Goal: Task Accomplishment & Management: Manage account settings

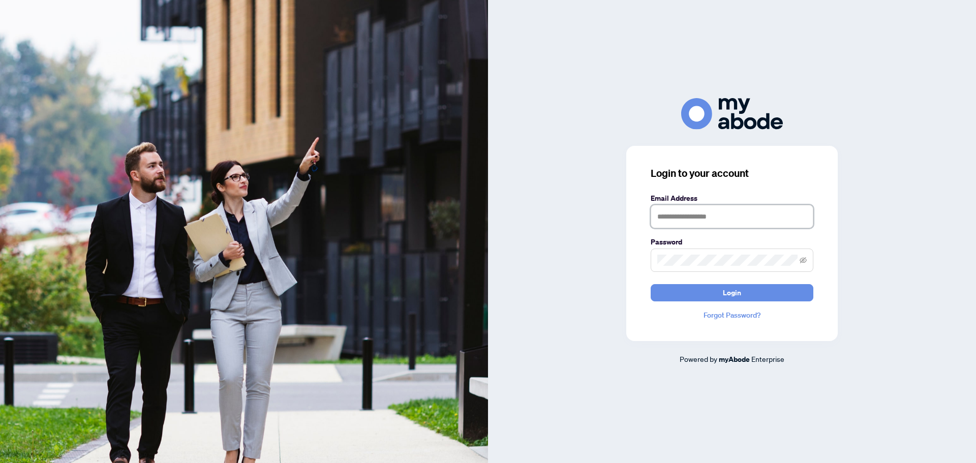
click at [707, 215] on input "text" at bounding box center [732, 216] width 163 height 23
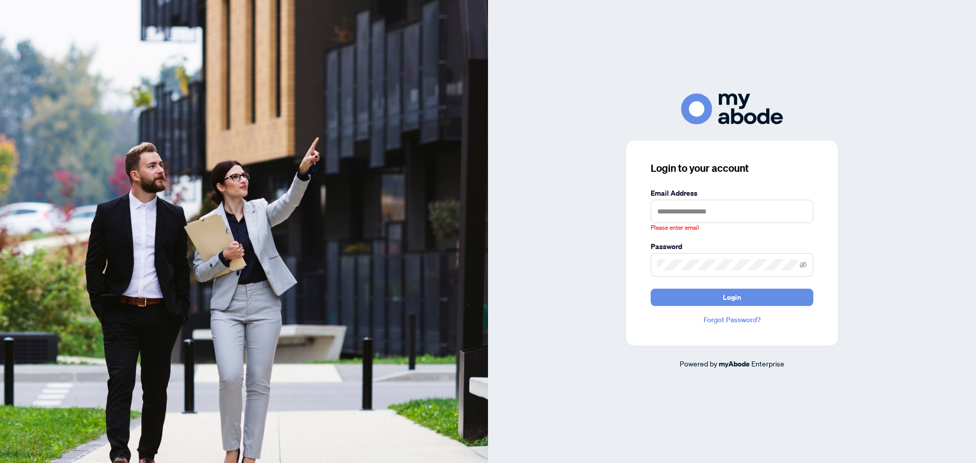
drag, startPoint x: 878, startPoint y: 168, endPoint x: 893, endPoint y: 69, distance: 100.8
click at [878, 168] on div "Login to your account Email Address Please enter email Password Login Forgot Pa…" at bounding box center [732, 232] width 488 height 276
drag, startPoint x: 901, startPoint y: 1, endPoint x: 866, endPoint y: 181, distance: 182.9
click at [866, 182] on div "Login to your account Email Address Please enter email Password Login Forgot Pa…" at bounding box center [732, 232] width 488 height 276
click at [689, 208] on input "text" at bounding box center [732, 211] width 163 height 23
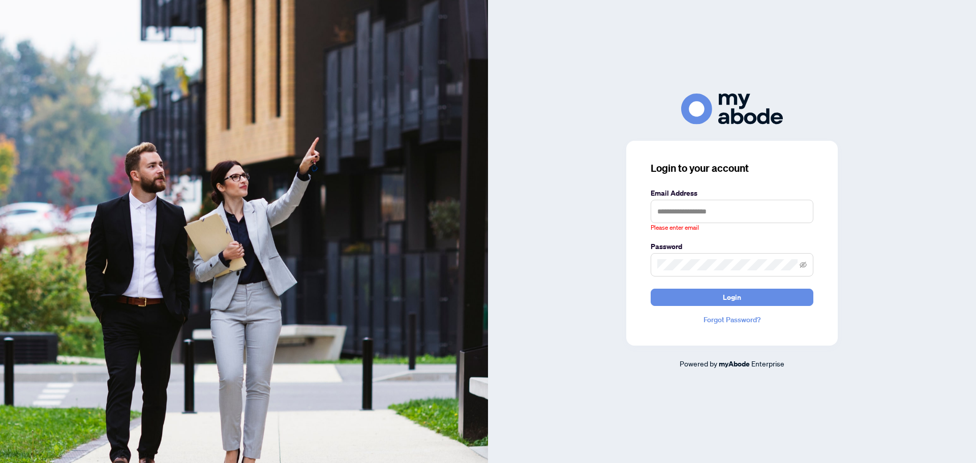
drag, startPoint x: 758, startPoint y: 166, endPoint x: 757, endPoint y: 174, distance: 8.2
click at [758, 166] on h3 "Login to your account" at bounding box center [732, 168] width 163 height 14
click at [670, 215] on input "text" at bounding box center [732, 211] width 163 height 23
drag, startPoint x: 665, startPoint y: 278, endPoint x: 673, endPoint y: 256, distance: 23.3
click at [665, 277] on form "Email Address Please enter email Password Login" at bounding box center [732, 247] width 163 height 118
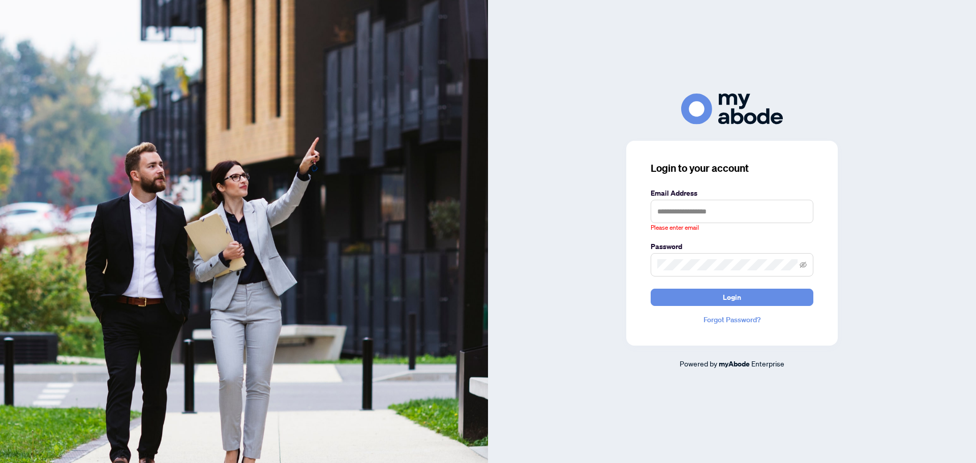
click at [673, 256] on span at bounding box center [732, 264] width 163 height 23
click at [677, 267] on span at bounding box center [732, 264] width 163 height 23
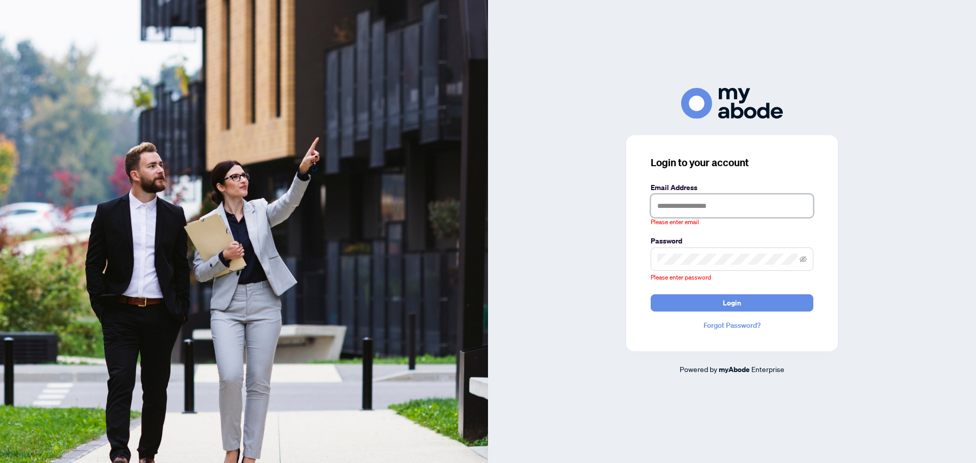
click at [687, 209] on input "text" at bounding box center [732, 205] width 163 height 23
type input "**********"
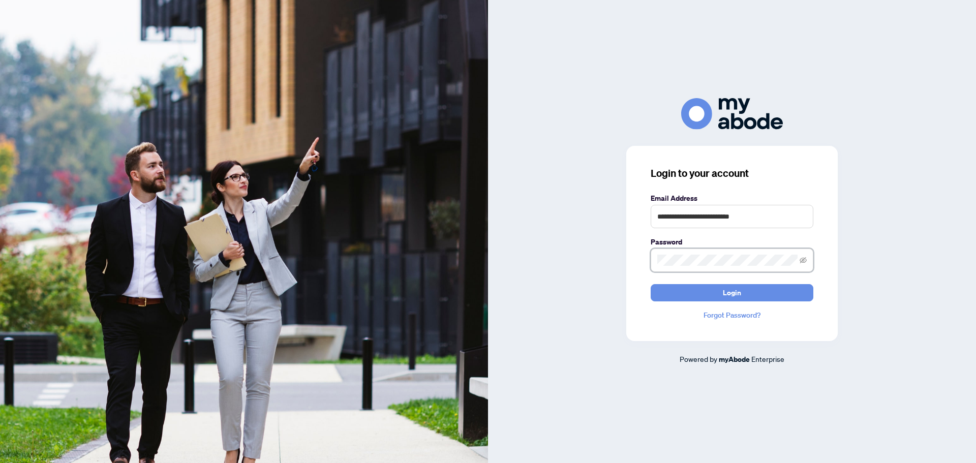
click at [651, 284] on button "Login" at bounding box center [732, 292] width 163 height 17
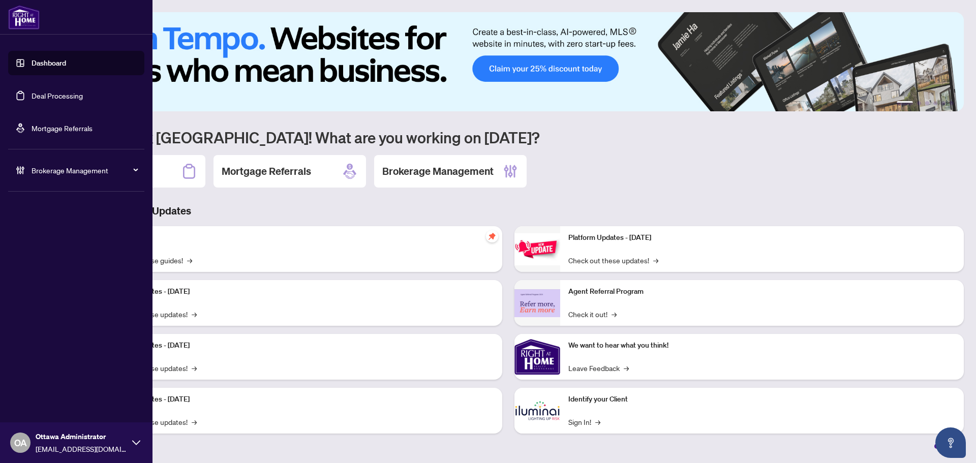
click at [42, 95] on link "Deal Processing" at bounding box center [57, 95] width 51 height 9
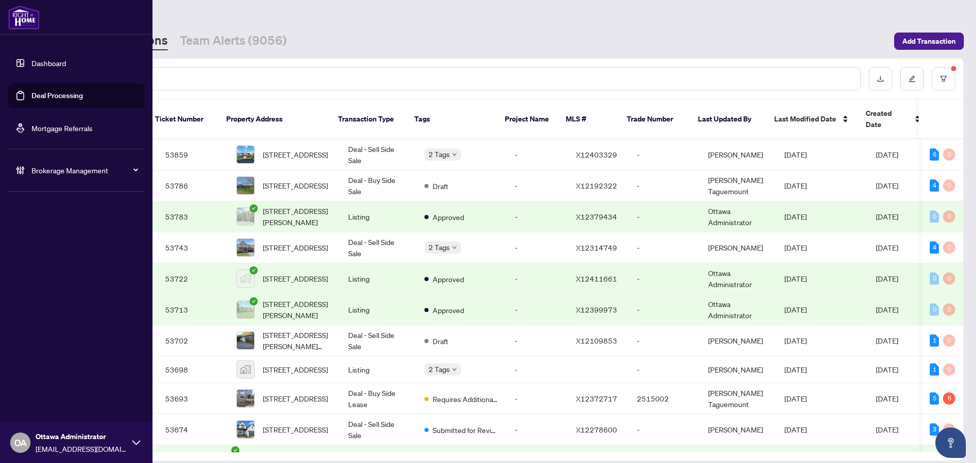
drag, startPoint x: 51, startPoint y: 100, endPoint x: 51, endPoint y: 94, distance: 6.6
click at [51, 99] on link "Deal Processing" at bounding box center [57, 95] width 51 height 9
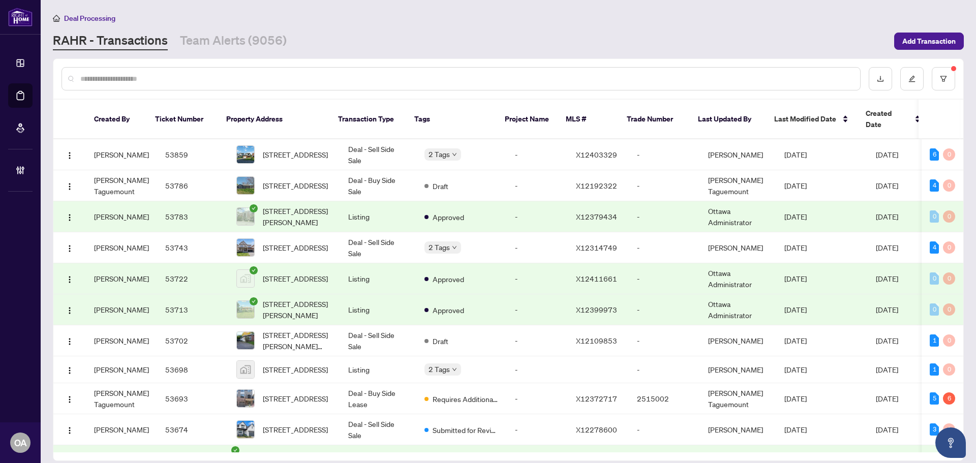
click at [271, 29] on div "Deal Processing [PERSON_NAME] - Transactions Team Alerts (9056) Add Transaction" at bounding box center [508, 31] width 911 height 38
click at [266, 41] on link "Team Alerts (9056)" at bounding box center [233, 41] width 107 height 18
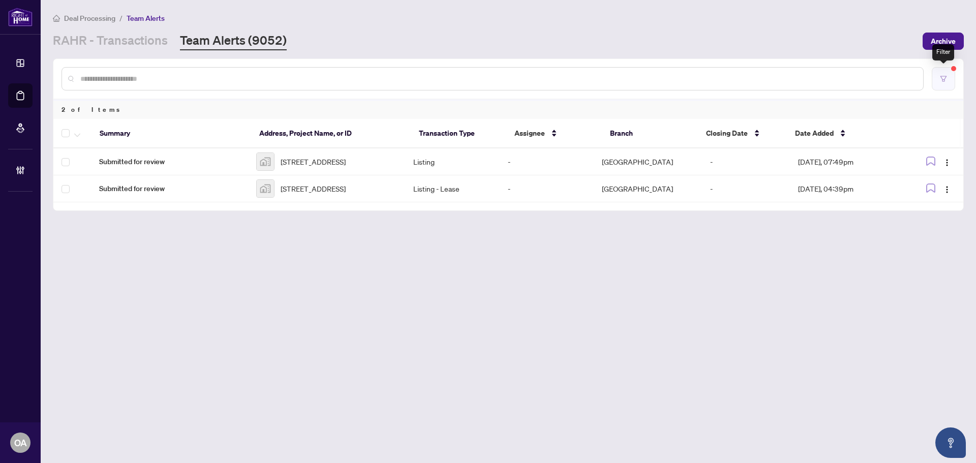
click at [948, 79] on button "button" at bounding box center [943, 78] width 23 height 23
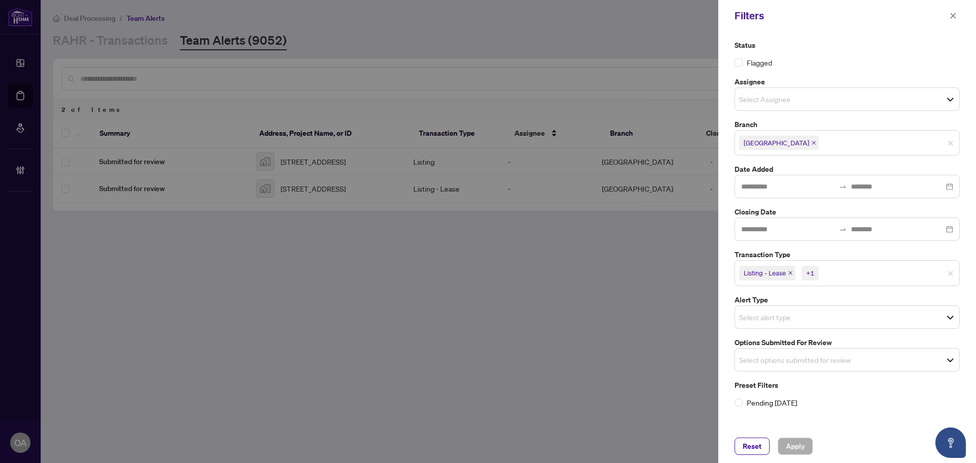
click at [789, 274] on icon "close" at bounding box center [790, 273] width 5 height 5
click at [768, 275] on icon "close" at bounding box center [767, 273] width 5 height 5
click at [788, 273] on input "search" at bounding box center [774, 272] width 71 height 12
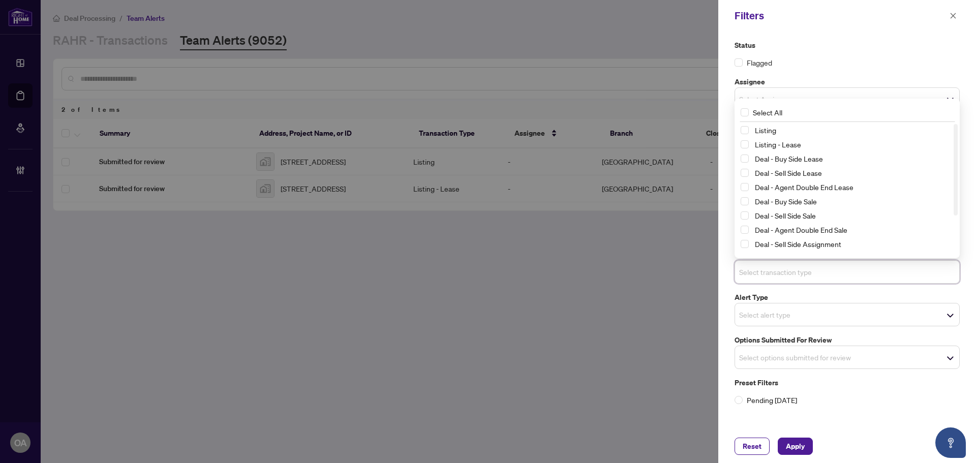
click at [800, 303] on label "Alert Type" at bounding box center [847, 297] width 225 height 11
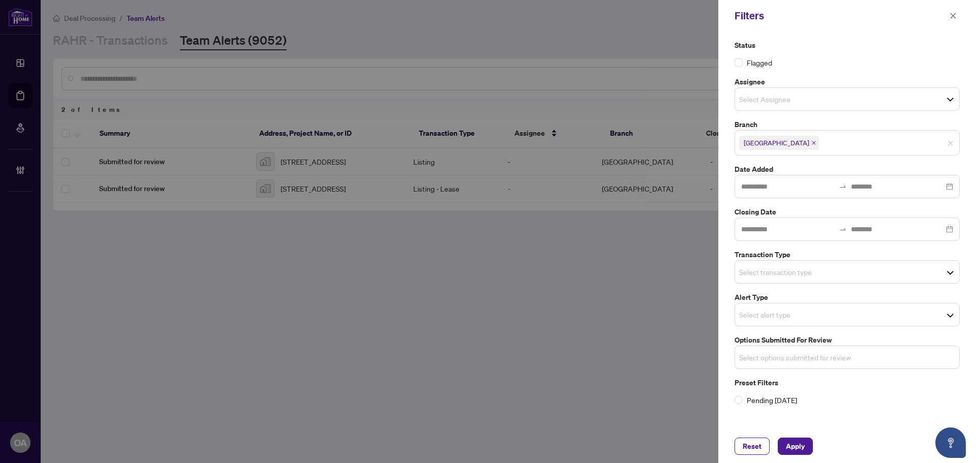
click at [778, 356] on input "search" at bounding box center [774, 357] width 71 height 12
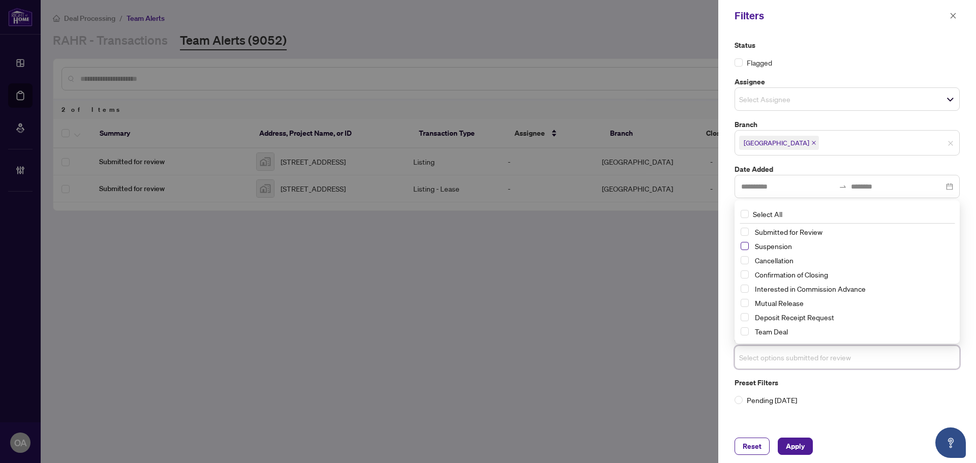
click at [745, 243] on span "Select Suspension" at bounding box center [745, 246] width 8 height 8
click at [747, 259] on span "Select Cancellation" at bounding box center [745, 261] width 8 height 8
drag, startPoint x: 742, startPoint y: 305, endPoint x: 750, endPoint y: 320, distance: 16.4
click at [743, 305] on span "Select Mutual Release" at bounding box center [745, 304] width 8 height 8
click at [795, 449] on span "Apply" at bounding box center [795, 446] width 19 height 16
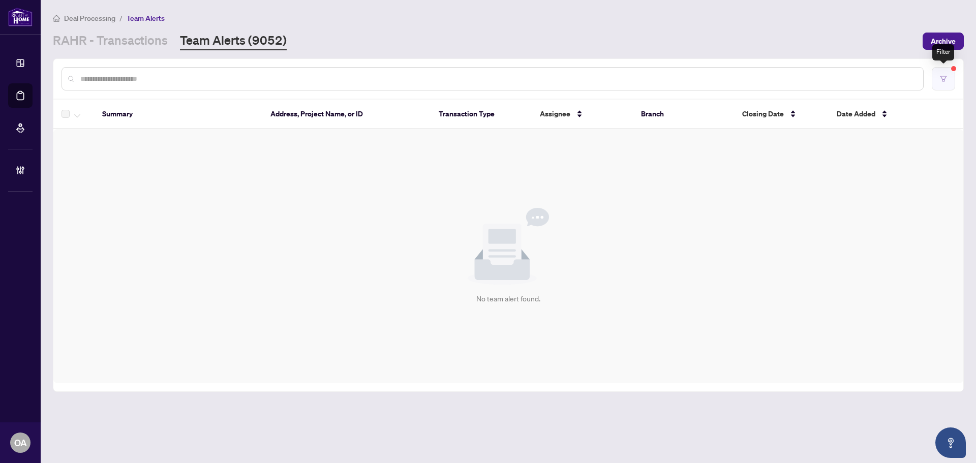
click at [953, 75] on button "button" at bounding box center [943, 78] width 23 height 23
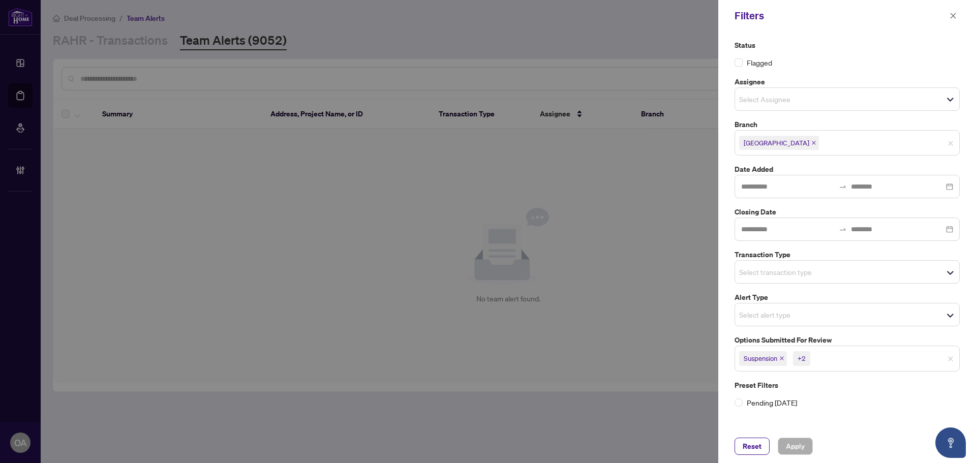
click at [784, 358] on icon "close" at bounding box center [782, 358] width 5 height 5
click at [784, 358] on icon "close" at bounding box center [785, 359] width 4 height 4
click at [793, 358] on icon "close" at bounding box center [792, 358] width 5 height 5
click at [958, 10] on button "button" at bounding box center [953, 16] width 13 height 12
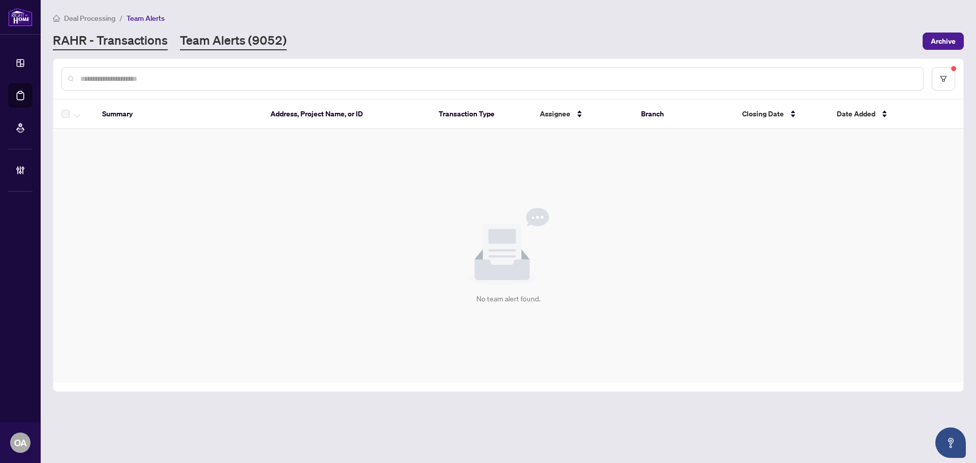
click at [91, 45] on link "RAHR - Transactions" at bounding box center [110, 41] width 115 height 18
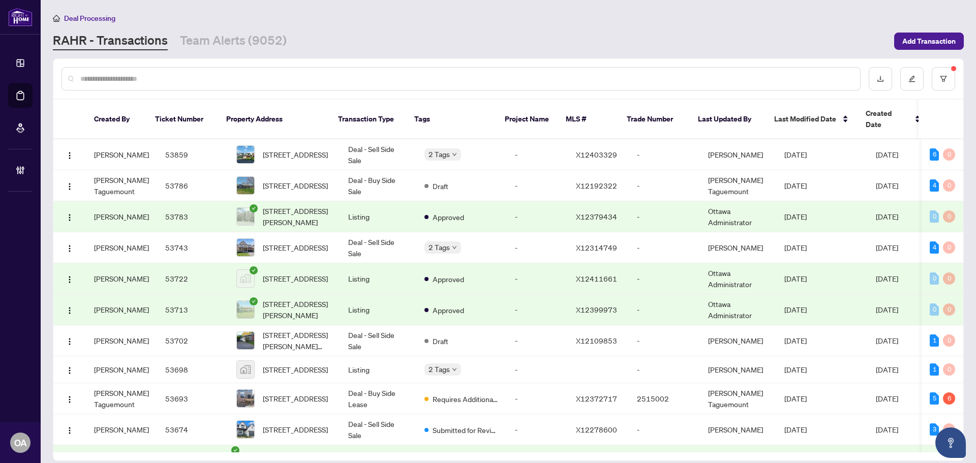
click at [210, 50] on main "Deal Processing [PERSON_NAME] - Transactions Team Alerts (9052) Add Transaction…" at bounding box center [509, 231] width 936 height 463
click at [129, 69] on div at bounding box center [461, 78] width 799 height 23
click at [108, 76] on input "text" at bounding box center [466, 78] width 772 height 11
click at [240, 79] on input "text" at bounding box center [466, 78] width 772 height 11
click at [962, 79] on div at bounding box center [508, 79] width 910 height 40
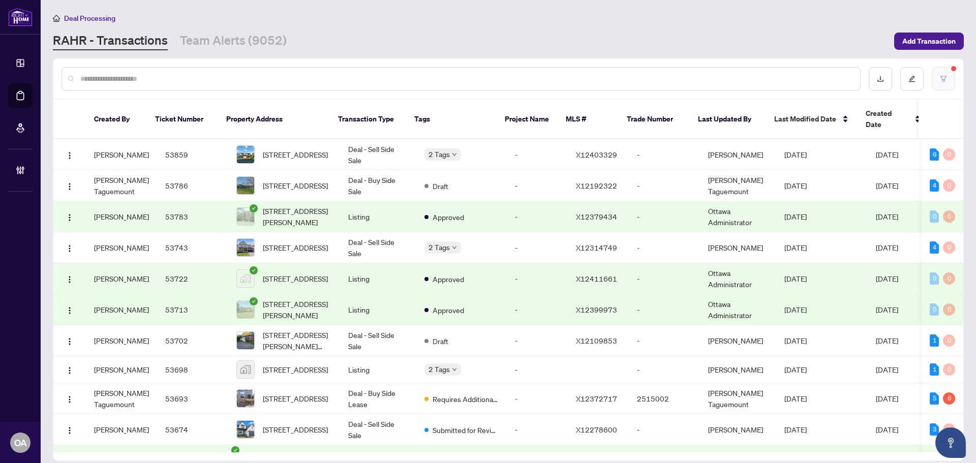
click at [954, 78] on button "button" at bounding box center [943, 78] width 23 height 23
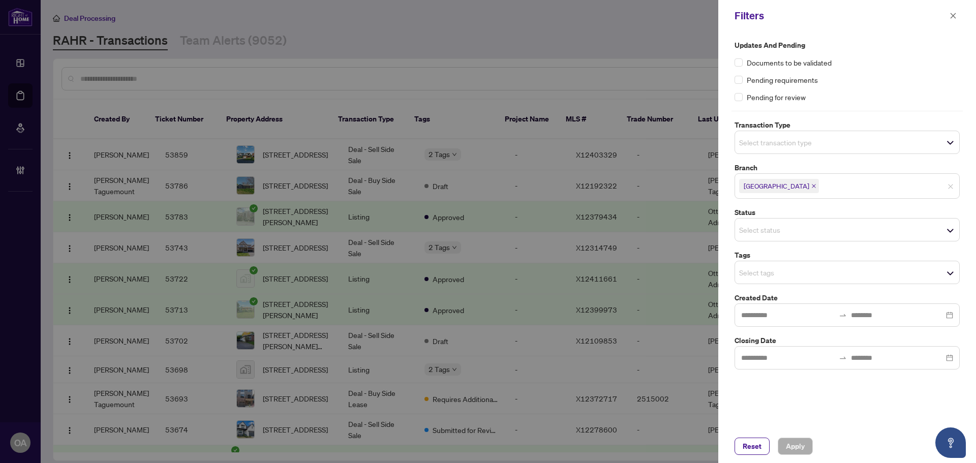
click at [768, 142] on input "search" at bounding box center [774, 142] width 71 height 12
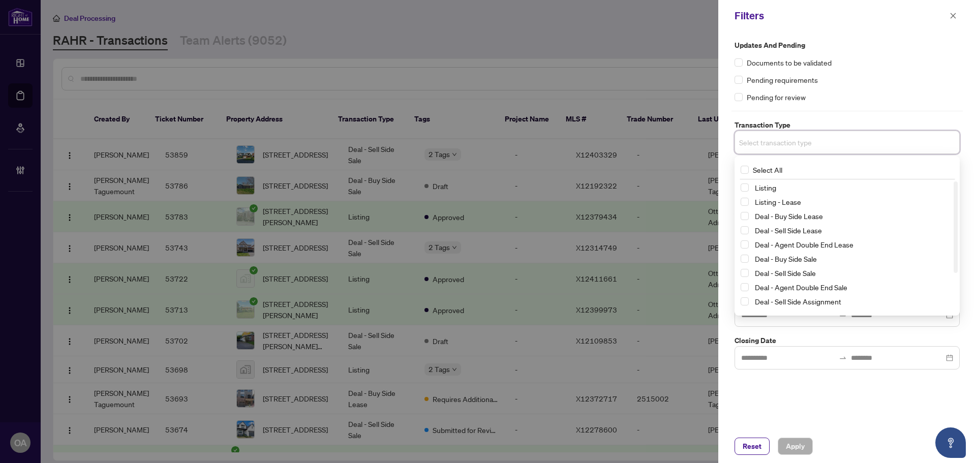
click at [772, 190] on span "Listing" at bounding box center [765, 187] width 21 height 9
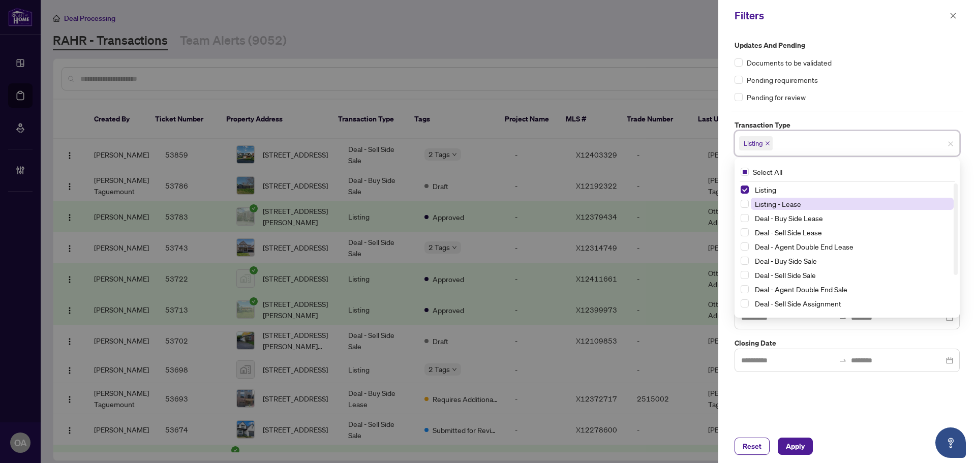
click at [771, 203] on span "Listing - Lease" at bounding box center [778, 203] width 46 height 9
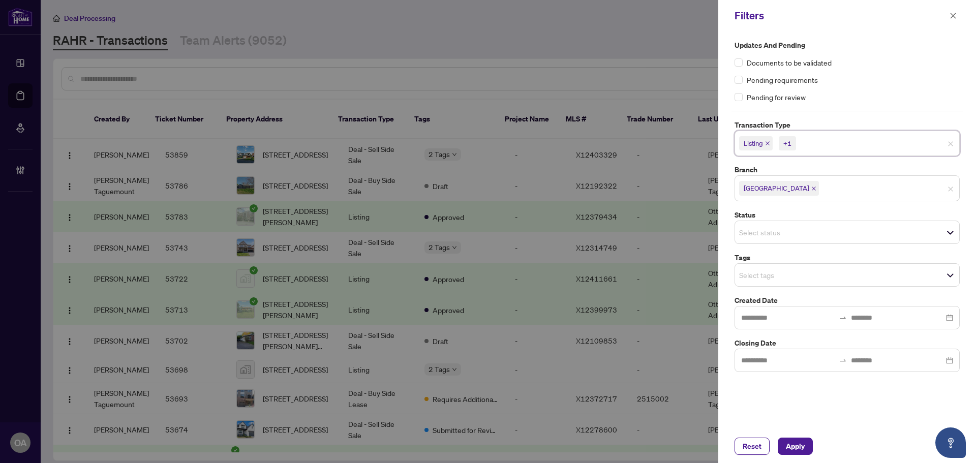
click at [764, 384] on div "Updates and Pending Documents to be validated Pending requirements Pending for …" at bounding box center [848, 231] width 258 height 398
click at [772, 233] on input "search" at bounding box center [774, 232] width 71 height 12
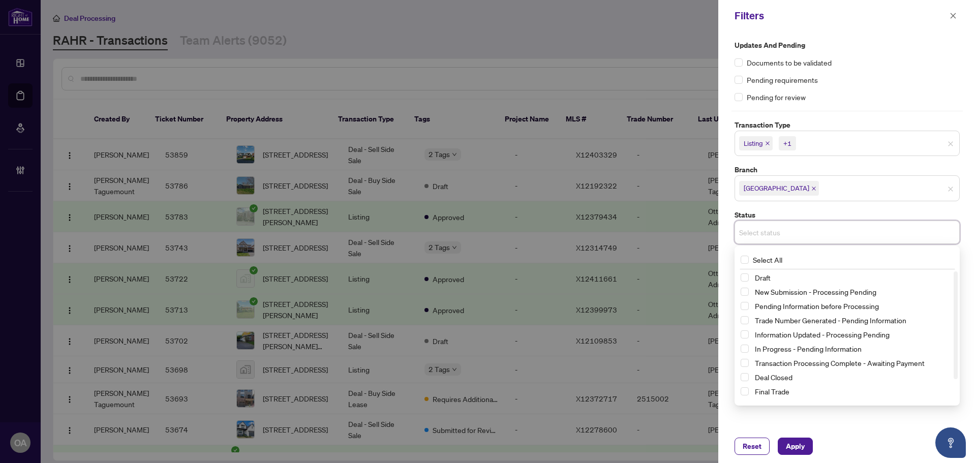
click at [849, 423] on div "Updates and Pending Documents to be validated Pending requirements Pending for …" at bounding box center [848, 231] width 258 height 398
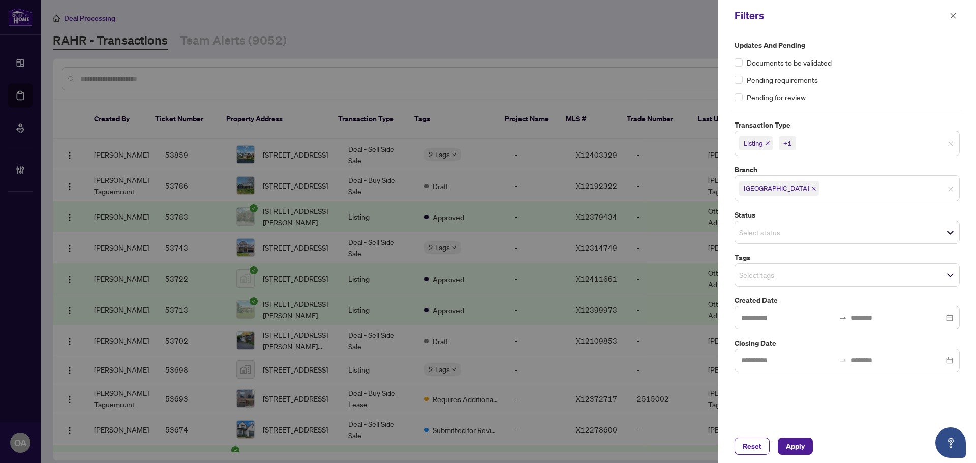
click at [765, 277] on input "search" at bounding box center [774, 275] width 71 height 12
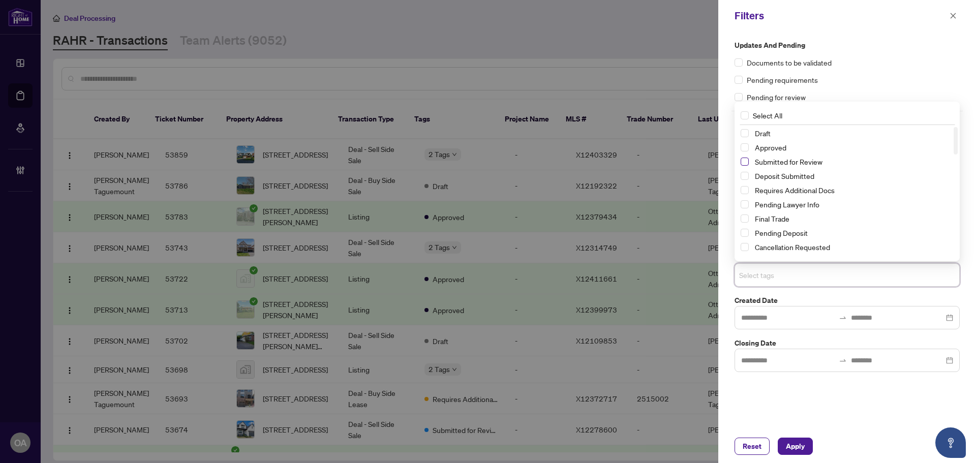
click at [743, 160] on span "Select Submitted for Review" at bounding box center [745, 162] width 8 height 8
click at [791, 445] on span "Apply" at bounding box center [795, 446] width 19 height 16
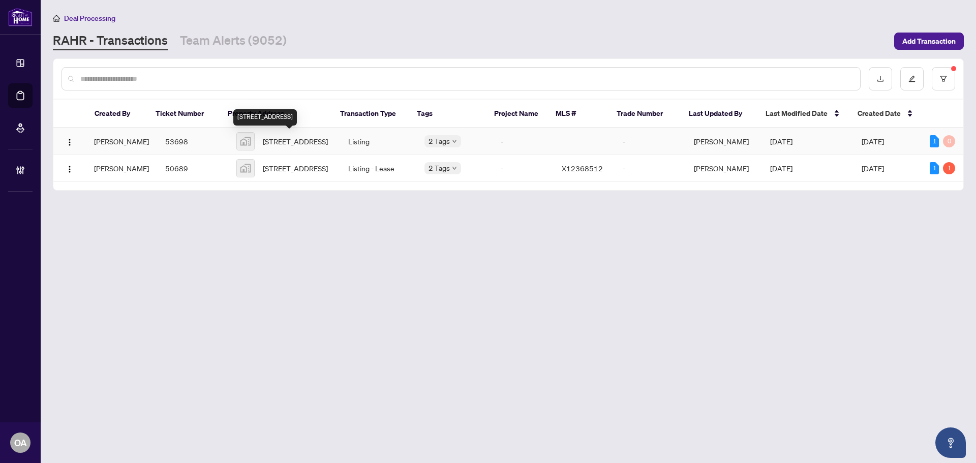
click at [280, 136] on span "[STREET_ADDRESS]" at bounding box center [295, 141] width 65 height 11
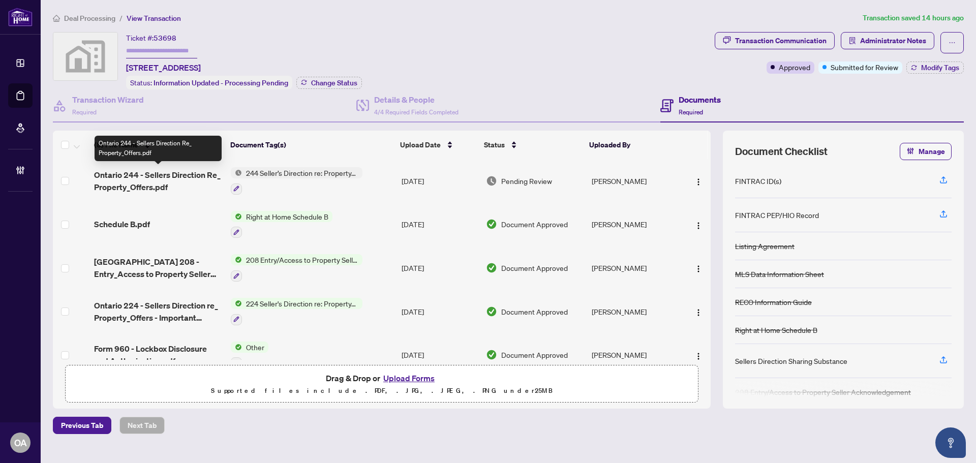
click at [121, 173] on span "Ontario 244 - Sellers Direction Re_ Property_Offers.pdf" at bounding box center [158, 181] width 129 height 24
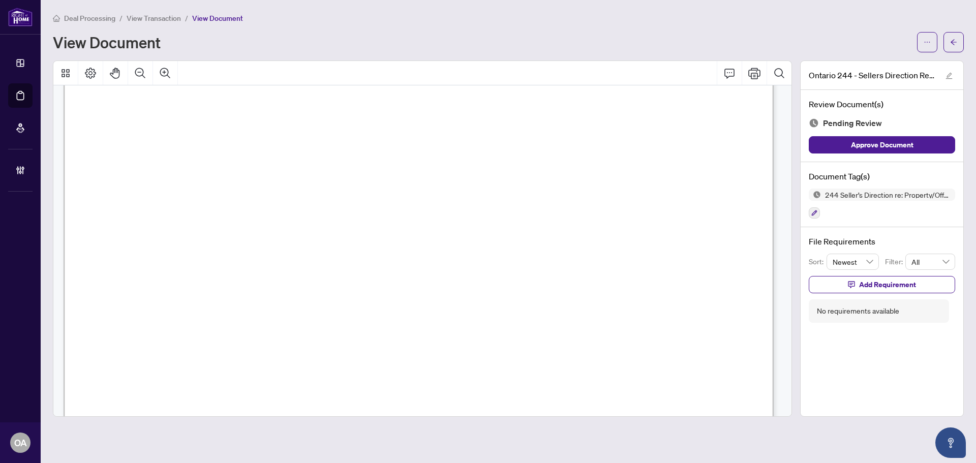
scroll to position [100, 0]
click at [811, 210] on button "button" at bounding box center [814, 212] width 11 height 11
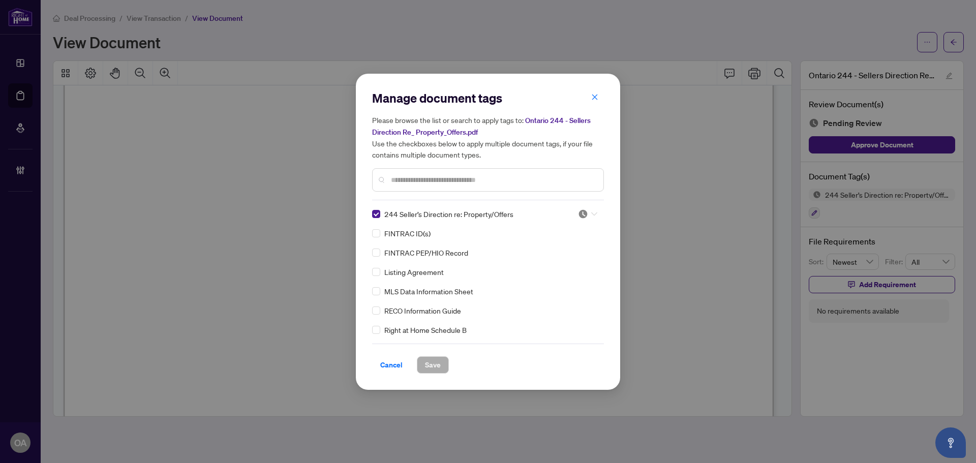
click at [591, 212] on icon at bounding box center [594, 214] width 6 height 4
click at [567, 261] on div "Approved" at bounding box center [554, 263] width 65 height 11
drag, startPoint x: 438, startPoint y: 361, endPoint x: 437, endPoint y: 341, distance: 20.4
click at [438, 361] on span "Save" at bounding box center [433, 365] width 16 height 16
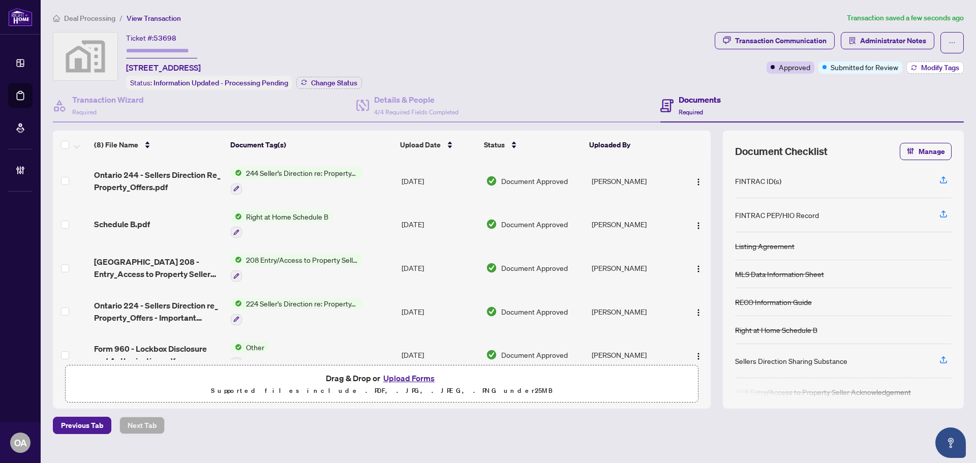
click at [923, 64] on span "Modify Tags" at bounding box center [940, 67] width 38 height 7
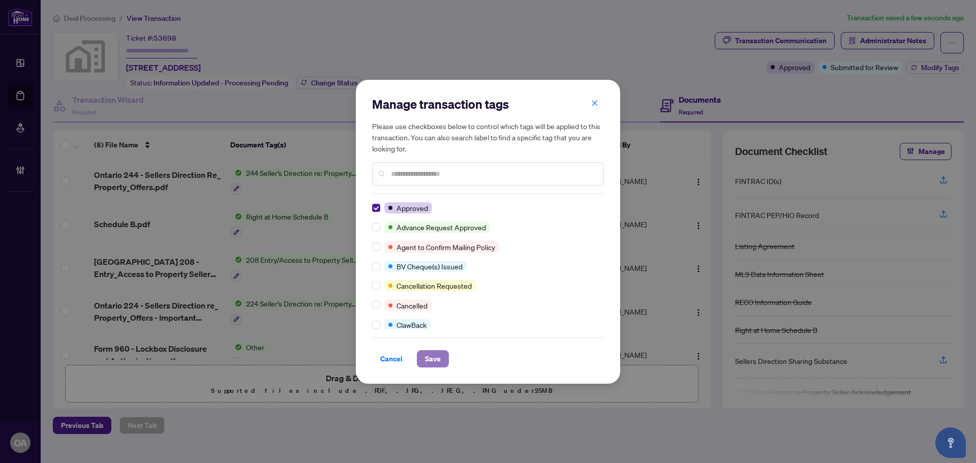
click at [433, 359] on span "Save" at bounding box center [433, 359] width 16 height 16
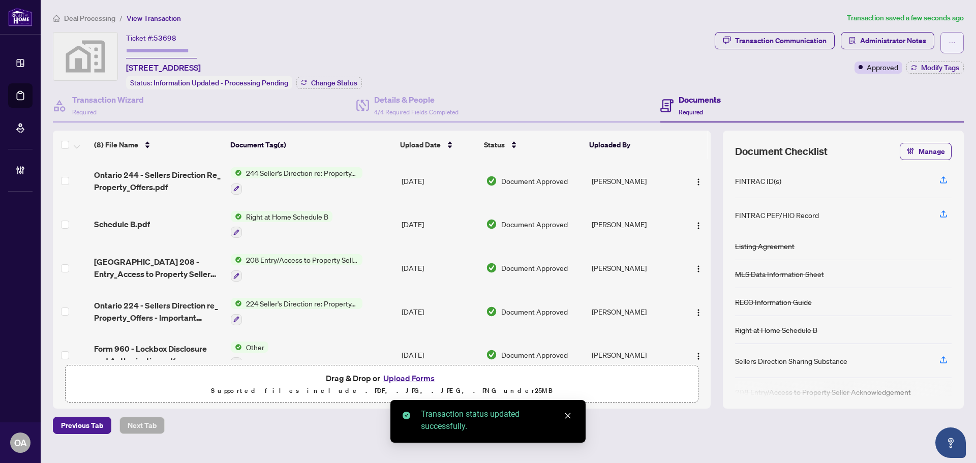
click at [952, 43] on icon "ellipsis" at bounding box center [952, 42] width 7 height 7
click at [913, 114] on span "Submit for Completion" at bounding box center [917, 113] width 78 height 11
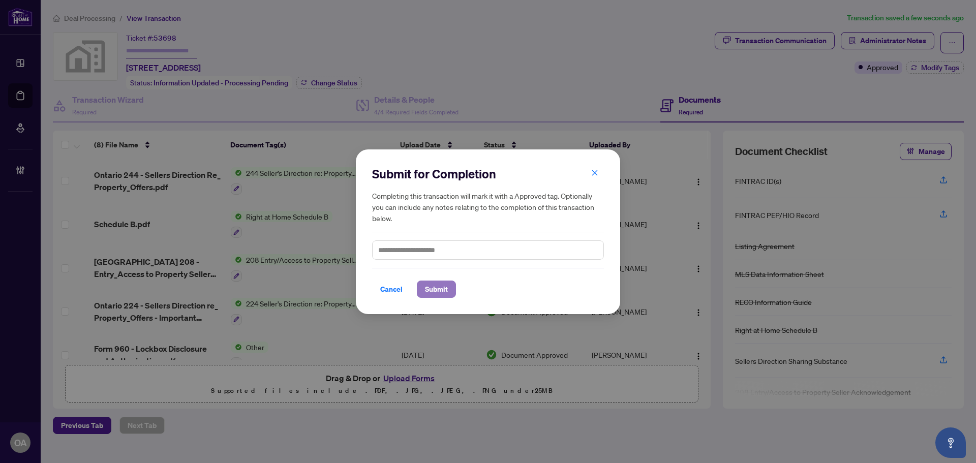
click at [426, 288] on span "Submit" at bounding box center [436, 289] width 23 height 16
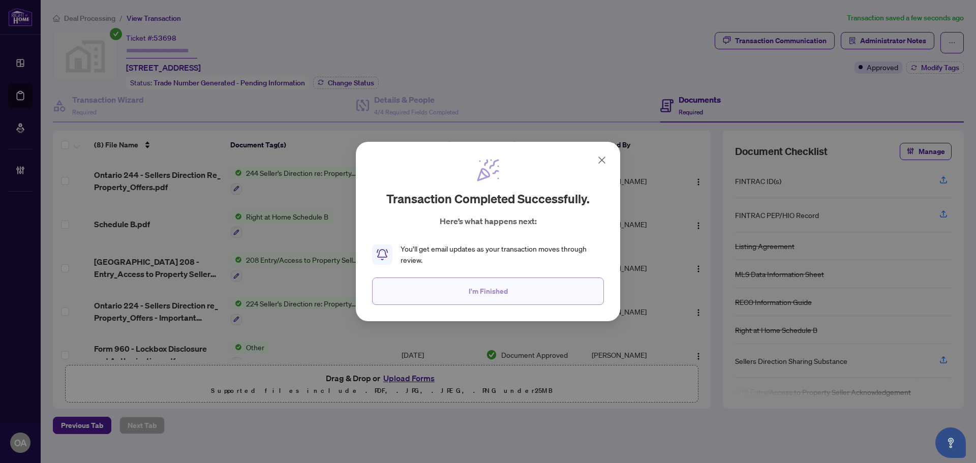
click at [466, 289] on button "I'm Finished" at bounding box center [488, 291] width 232 height 27
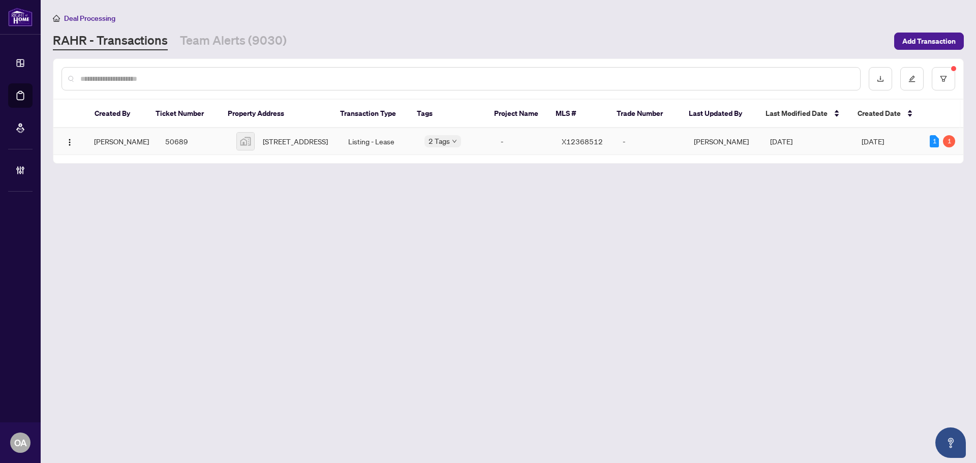
click at [272, 147] on span "[STREET_ADDRESS]" at bounding box center [295, 141] width 65 height 11
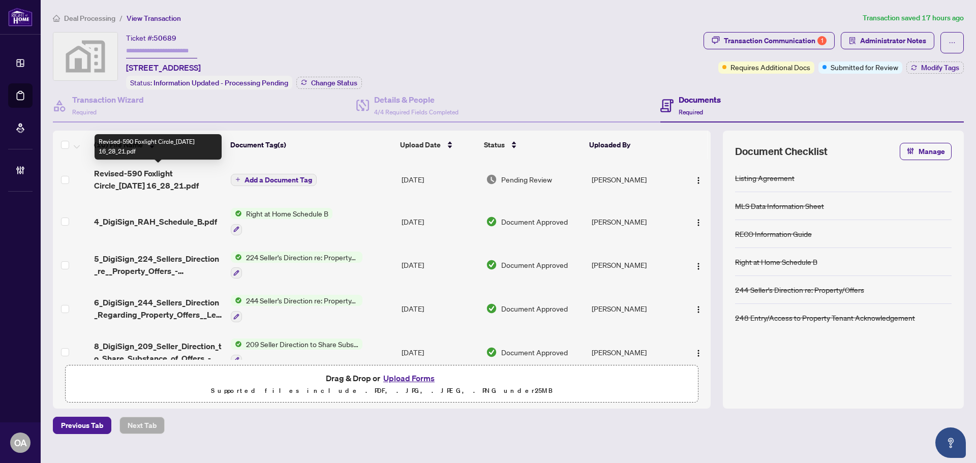
click at [170, 171] on span "Revised-590 Foxlight Circle_[DATE] 16_28_21.pdf" at bounding box center [158, 179] width 129 height 24
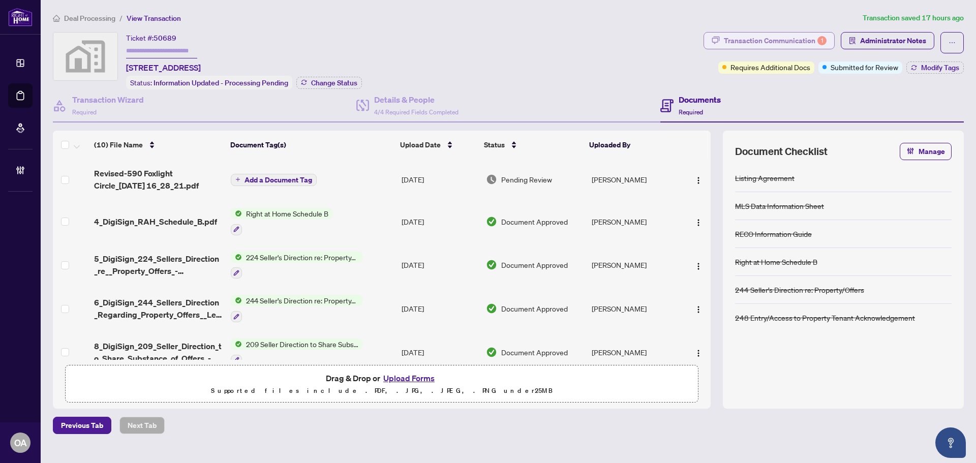
click at [761, 37] on div "Transaction Communication 1" at bounding box center [775, 41] width 103 height 16
type textarea "**********"
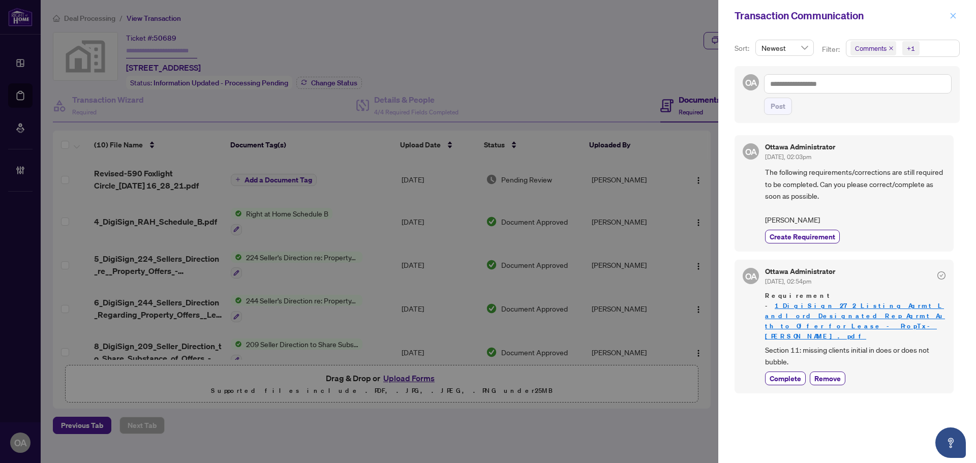
click at [953, 14] on icon "close" at bounding box center [953, 15] width 7 height 7
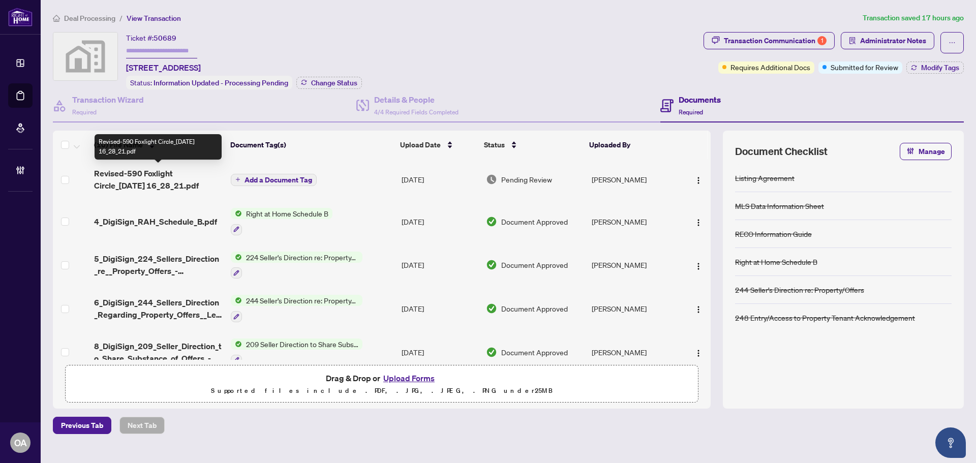
click at [165, 170] on span "Revised-590 Foxlight Circle_[DATE] 16_28_21.pdf" at bounding box center [158, 179] width 129 height 24
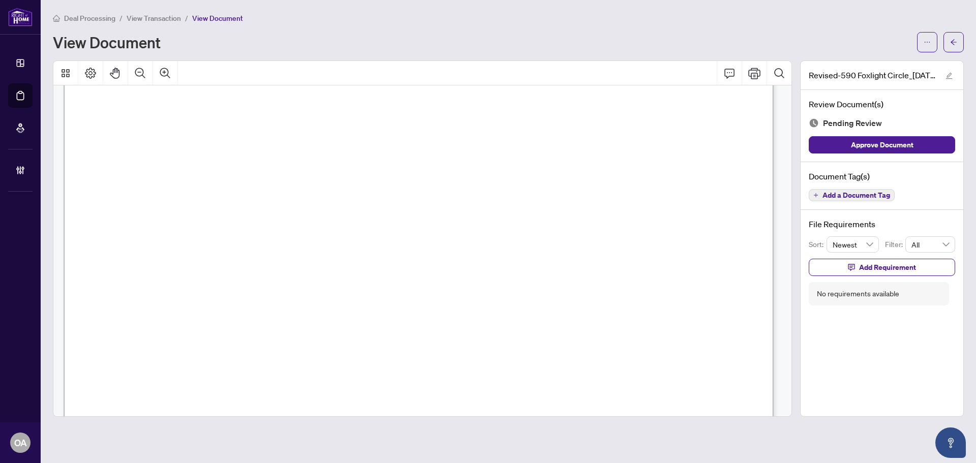
scroll to position [3921, 0]
click at [729, 69] on icon "Comment" at bounding box center [730, 74] width 10 height 10
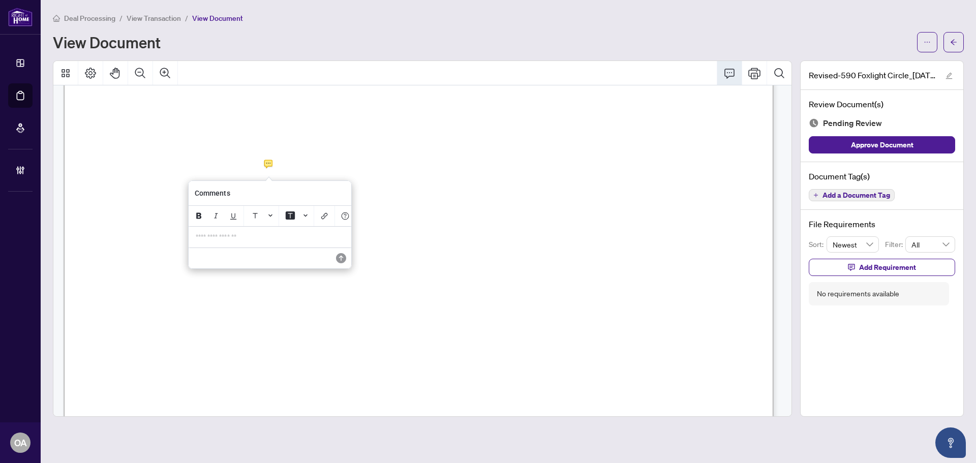
click at [266, 241] on p "**********" at bounding box center [270, 237] width 148 height 9
drag, startPoint x: 241, startPoint y: 239, endPoint x: 137, endPoint y: 234, distance: 103.8
click at [0, 0] on div "**********" at bounding box center [0, 0] width 0 height 0
click at [342, 263] on icon "Save" at bounding box center [340, 258] width 10 height 10
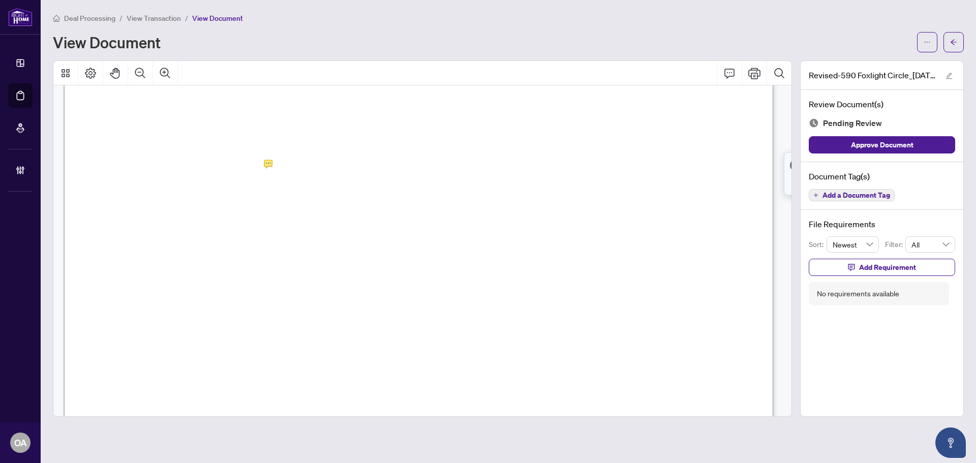
click at [842, 195] on span "Add a Document Tag" at bounding box center [857, 195] width 68 height 7
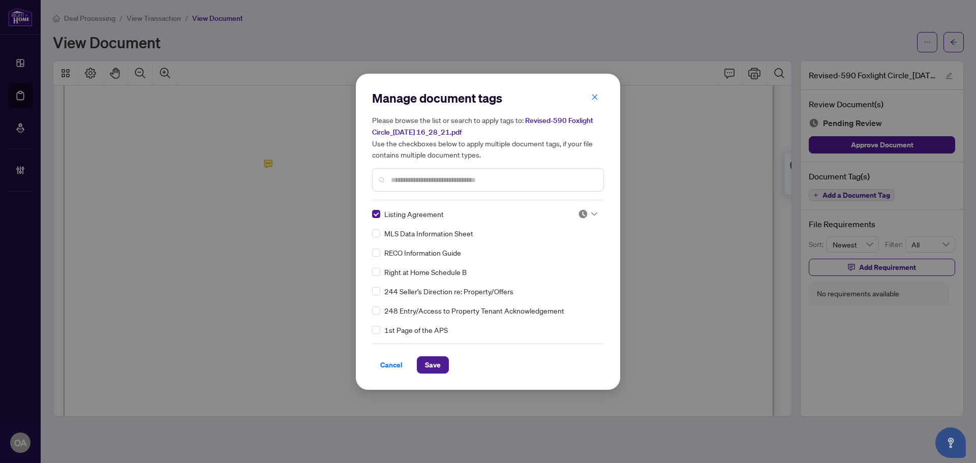
click at [593, 213] on icon at bounding box center [594, 214] width 6 height 4
click at [563, 248] on div "Needs Work" at bounding box center [554, 247] width 65 height 11
drag, startPoint x: 430, startPoint y: 361, endPoint x: 531, endPoint y: 341, distance: 103.6
click at [430, 362] on span "Save" at bounding box center [433, 365] width 16 height 16
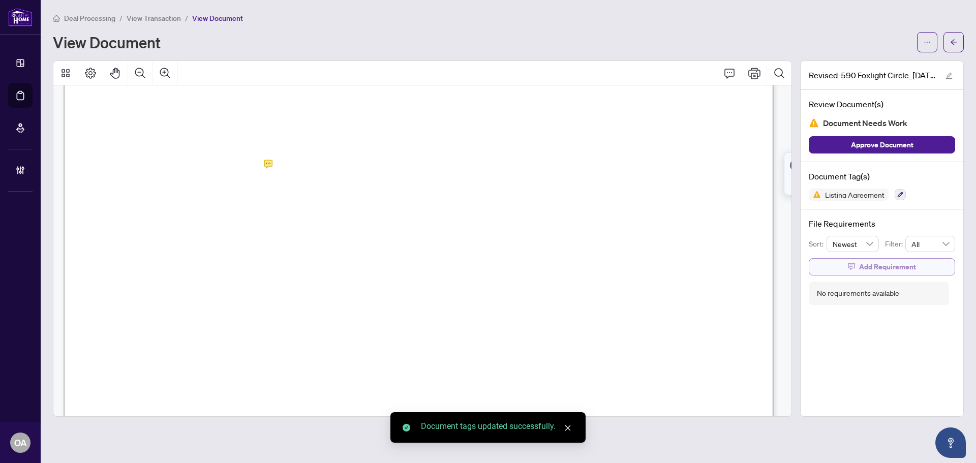
click at [886, 267] on span "Add Requirement" at bounding box center [887, 267] width 57 height 16
click at [872, 278] on textarea at bounding box center [893, 275] width 109 height 19
paste textarea "**********"
type textarea "**********"
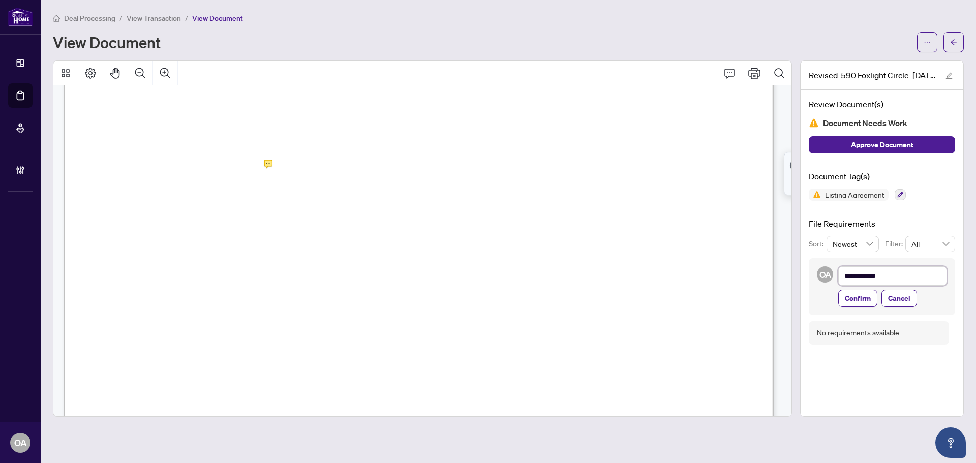
type textarea "**********"
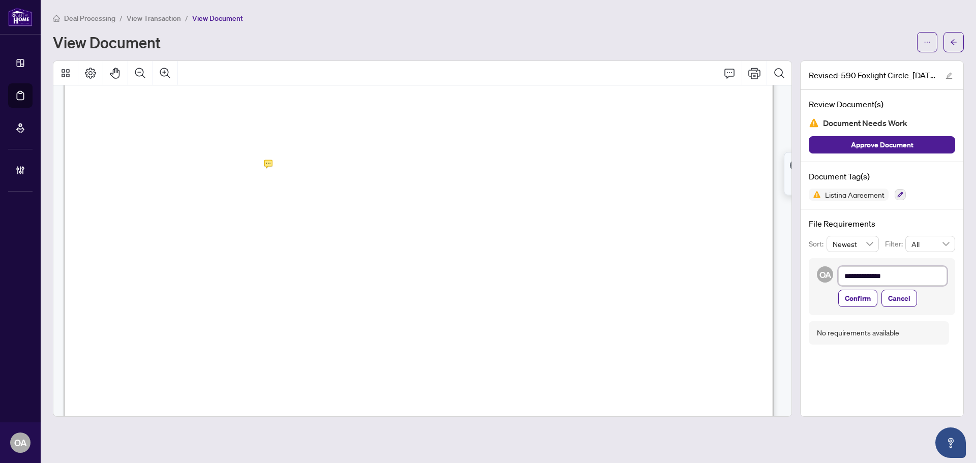
type textarea "**********"
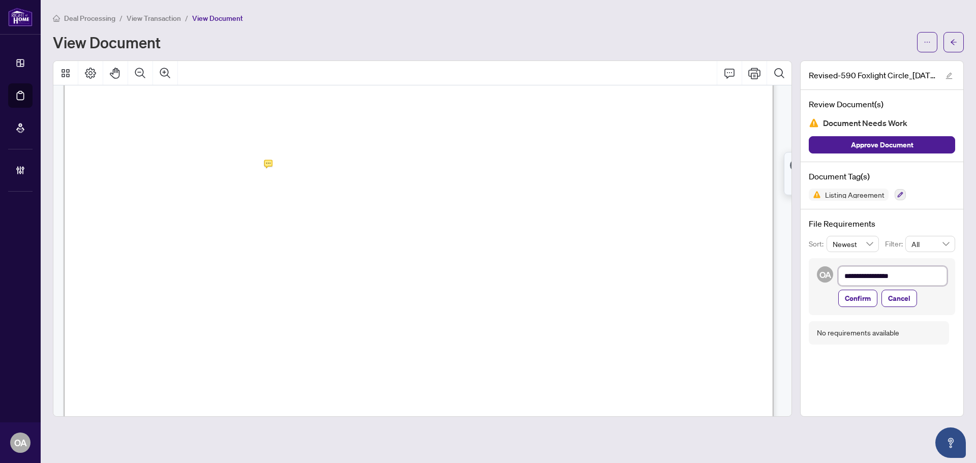
type textarea "**********"
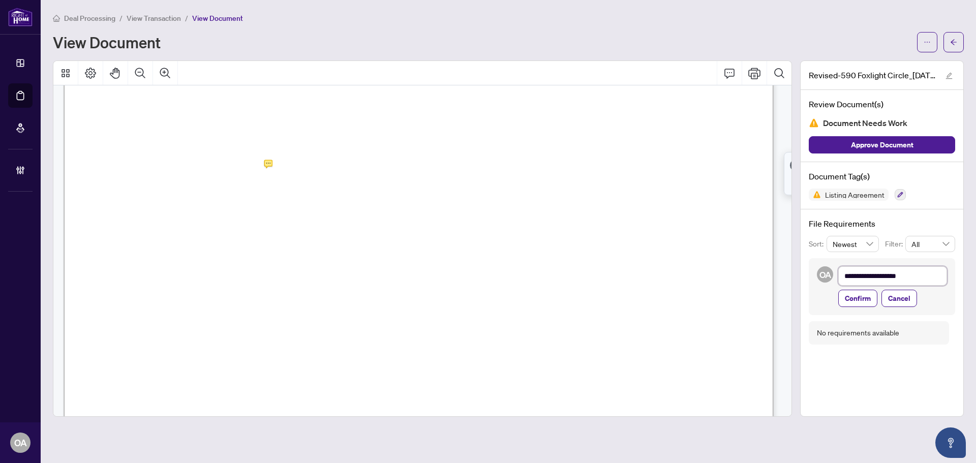
type textarea "**********"
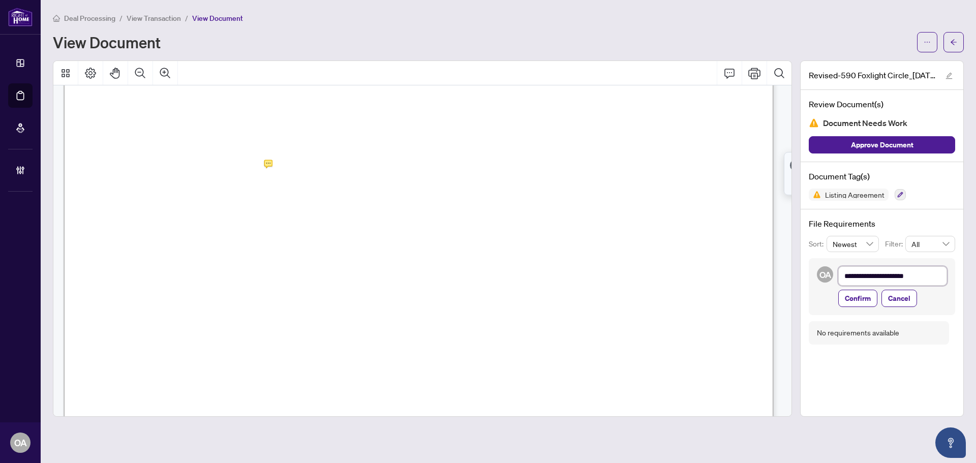
type textarea "**********"
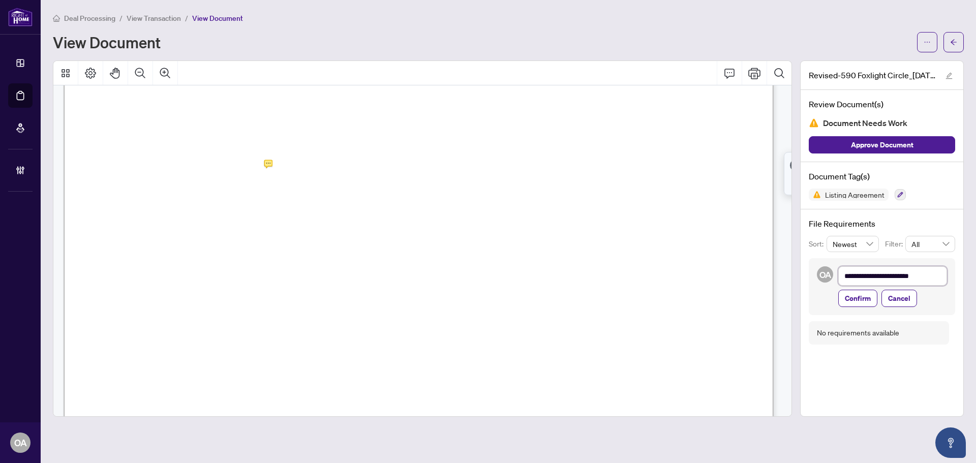
type textarea "**********"
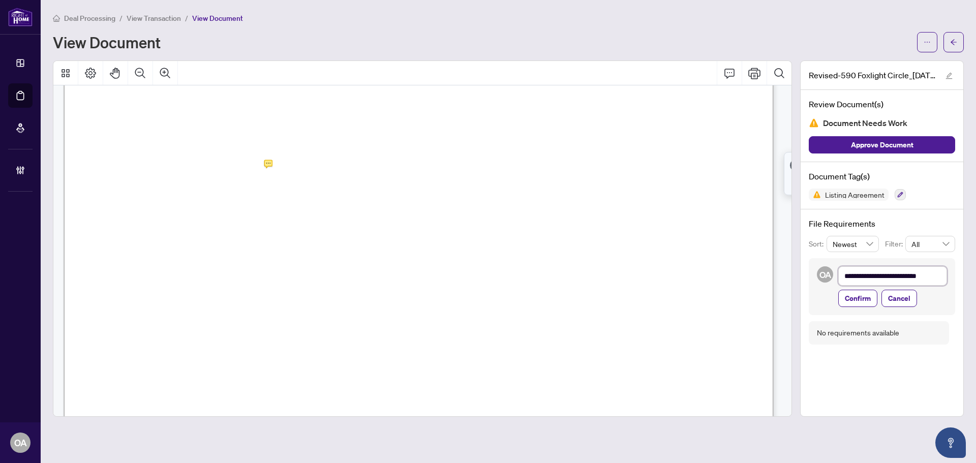
type textarea "**********"
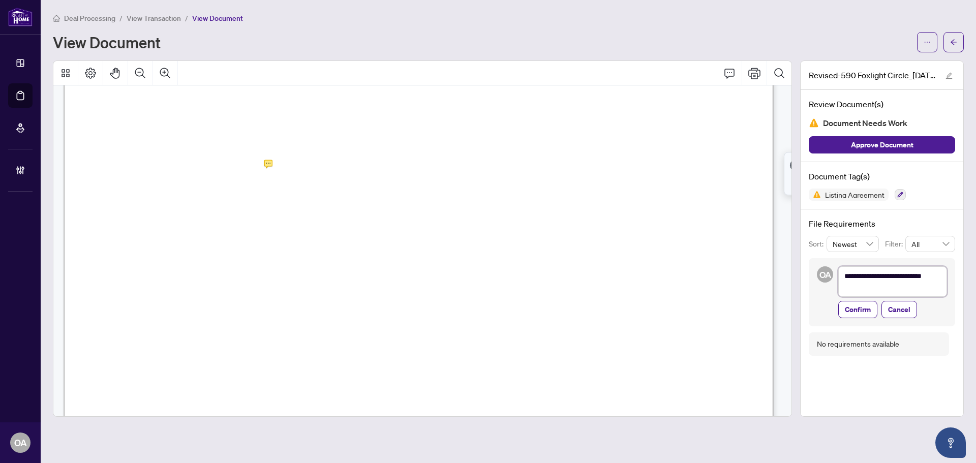
type textarea "**********"
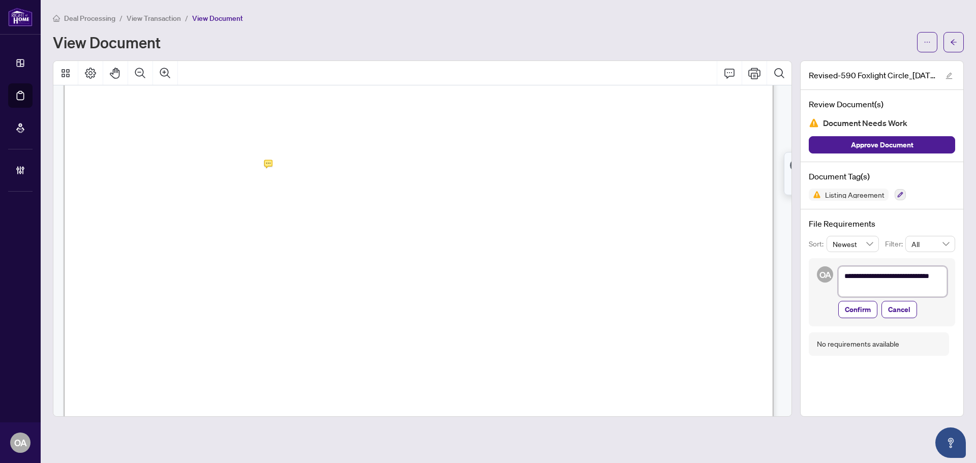
type textarea "**********"
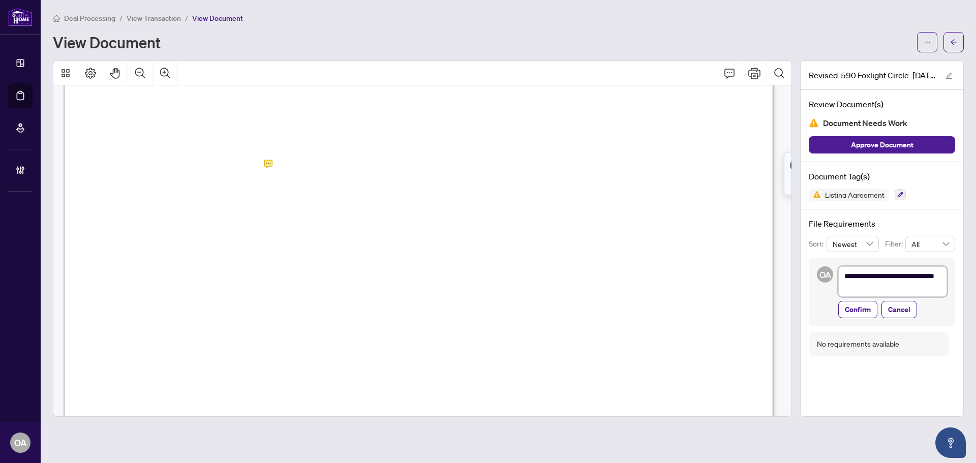
type textarea "**********"
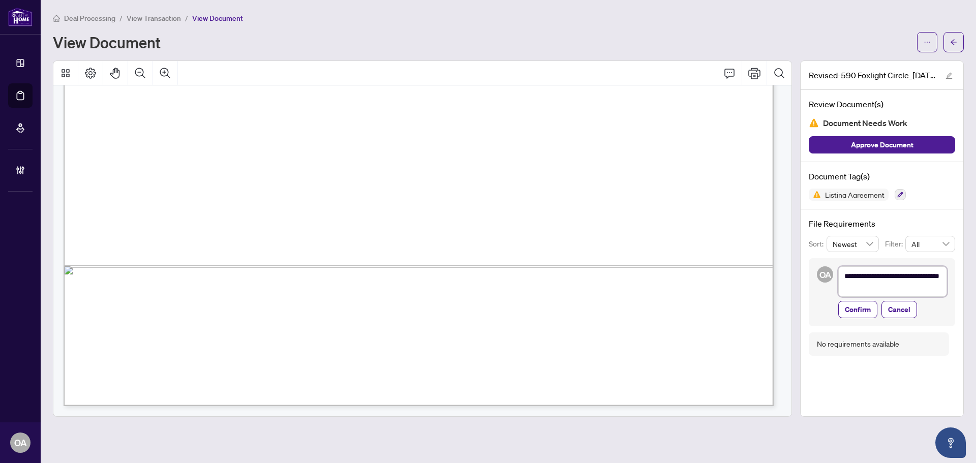
click at [936, 274] on textarea "**********" at bounding box center [893, 281] width 109 height 31
type textarea "**********"
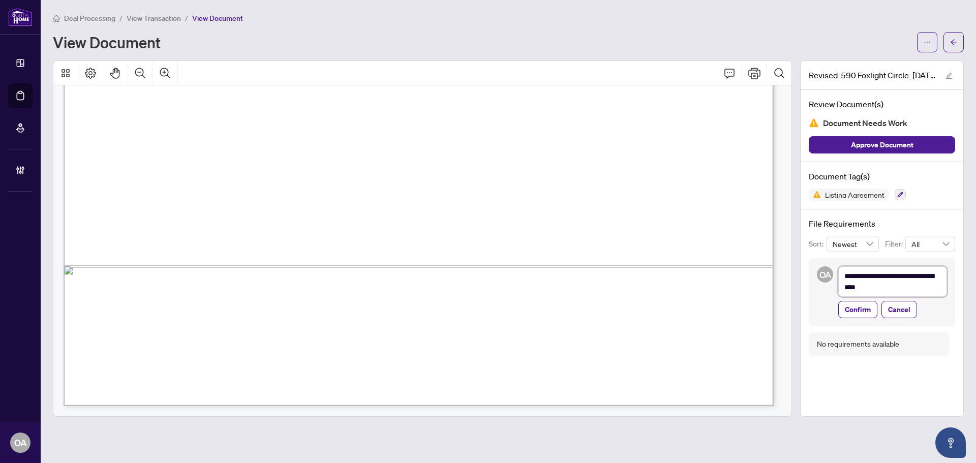
type textarea "**********"
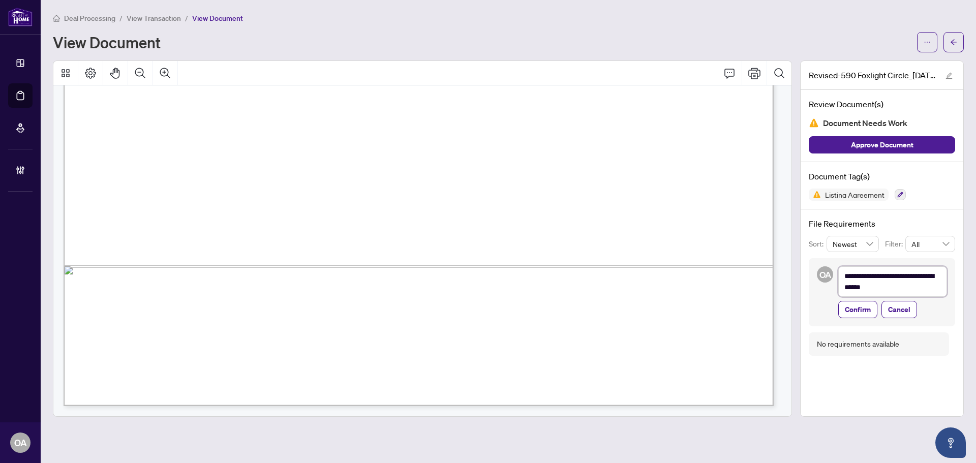
type textarea "**********"
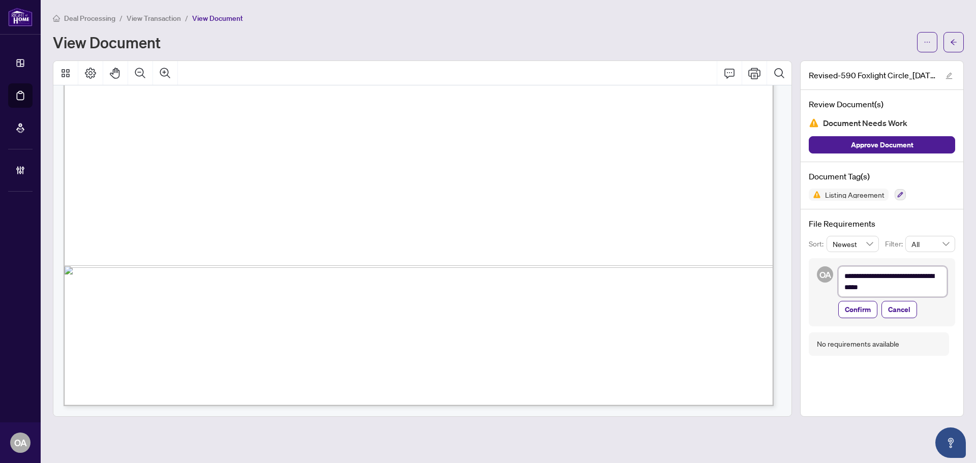
click at [905, 286] on textarea "**********" at bounding box center [893, 281] width 109 height 31
type textarea "**********"
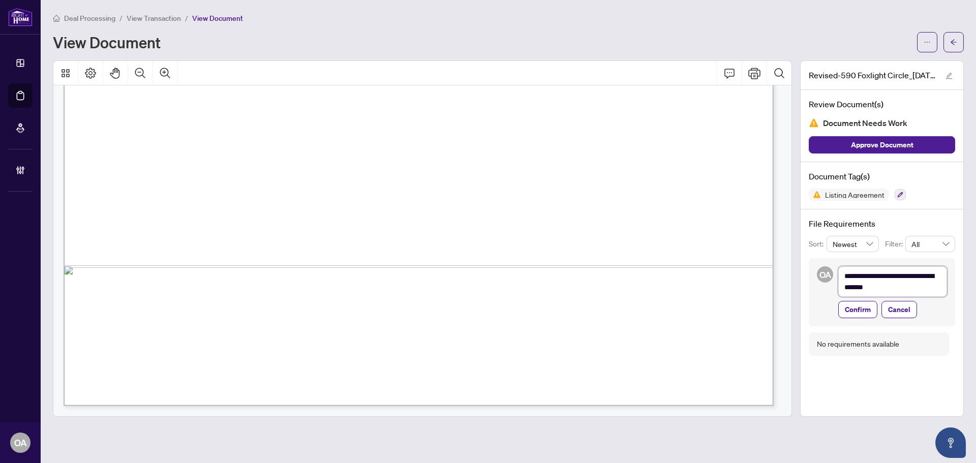
type textarea "**********"
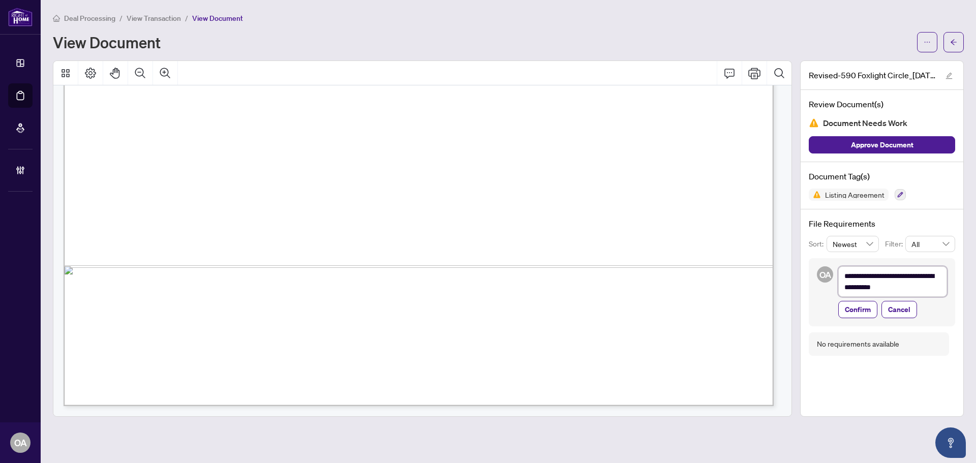
type textarea "**********"
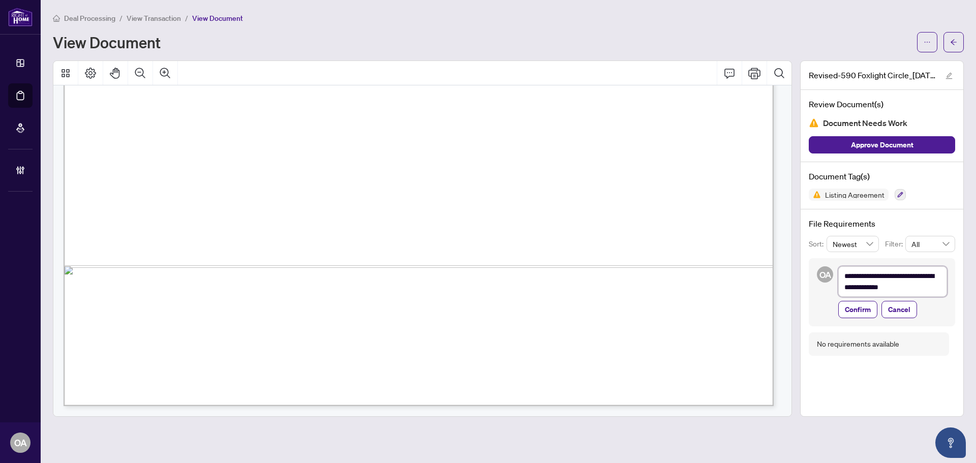
type textarea "**********"
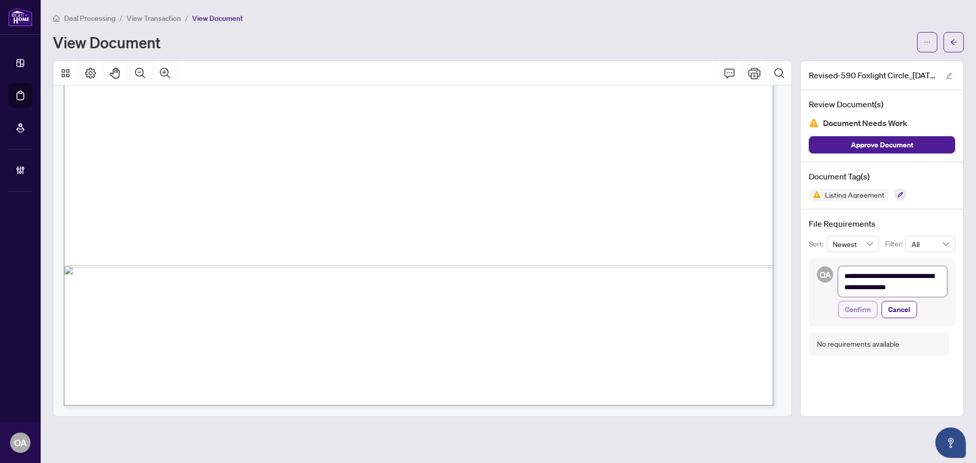
type textarea "**********"
click at [857, 302] on span "Confirm" at bounding box center [858, 310] width 26 height 16
type textarea "**********"
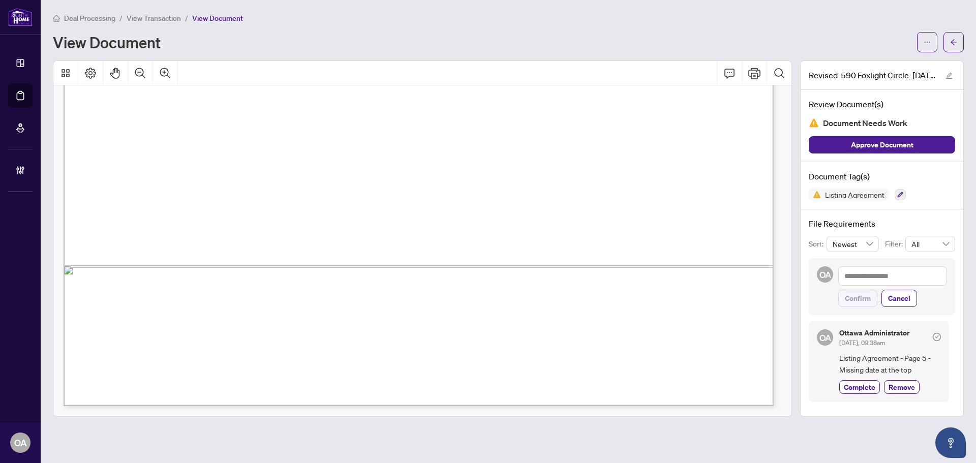
drag, startPoint x: 686, startPoint y: 307, endPoint x: 659, endPoint y: 301, distance: 27.8
drag, startPoint x: 419, startPoint y: 303, endPoint x: 364, endPoint y: 296, distance: 55.3
click at [364, 305] on span "INITIALS OF BROKERAGE:" at bounding box center [320, 311] width 122 height 12
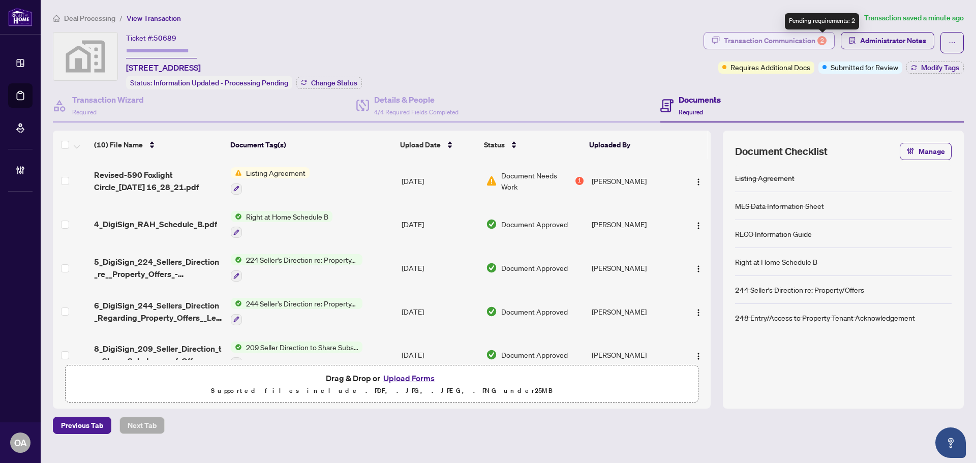
click at [819, 39] on div "2" at bounding box center [822, 40] width 9 height 9
type textarea "**********"
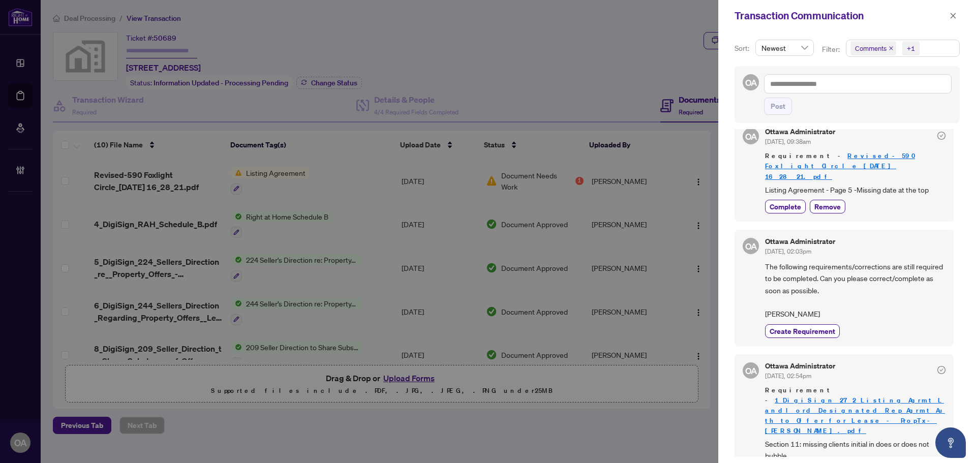
scroll to position [2, 0]
drag, startPoint x: 782, startPoint y: 240, endPoint x: 819, endPoint y: 240, distance: 37.6
click at [812, 246] on span "[DATE], 02:03pm" at bounding box center [788, 250] width 46 height 8
click at [842, 260] on span "The following requirements/corrections are still required to be completed. Can …" at bounding box center [855, 288] width 181 height 59
click at [825, 463] on span "Remove" at bounding box center [828, 471] width 26 height 11
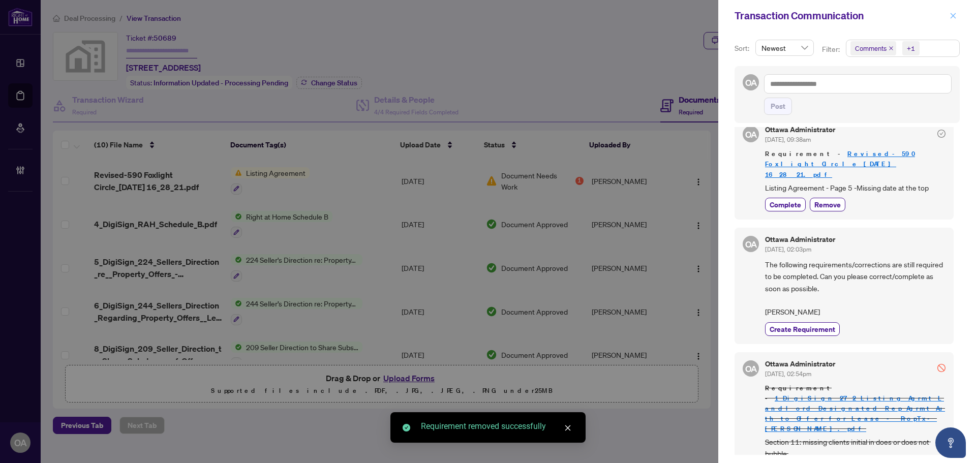
click at [953, 17] on icon "close" at bounding box center [954, 16] width 6 height 6
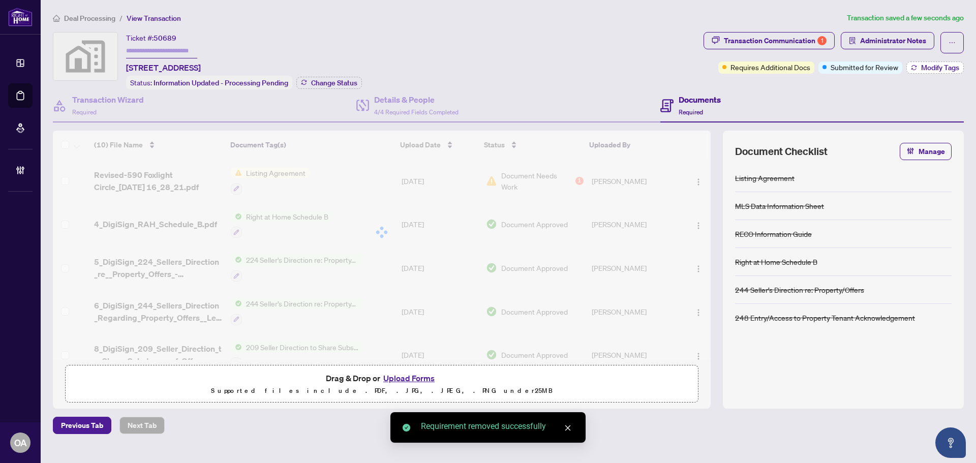
click at [915, 69] on icon "button" at bounding box center [914, 68] width 6 height 6
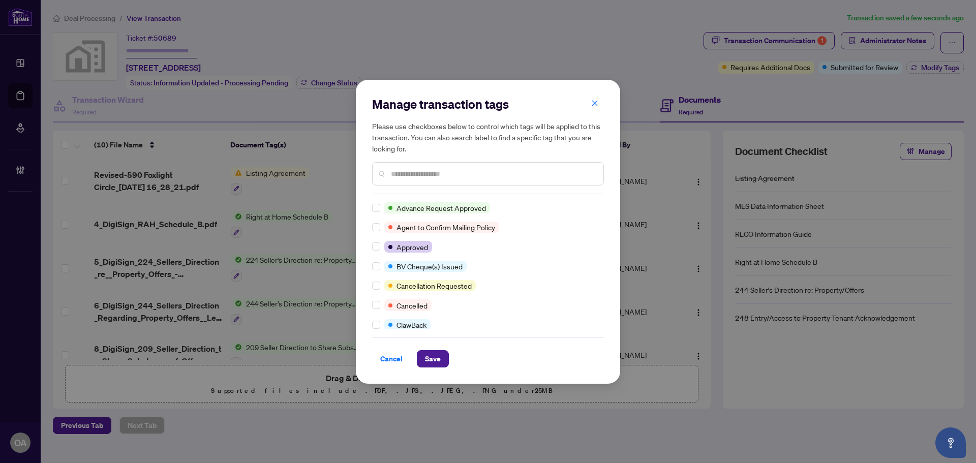
scroll to position [0, 0]
click at [411, 170] on input "text" at bounding box center [493, 173] width 204 height 11
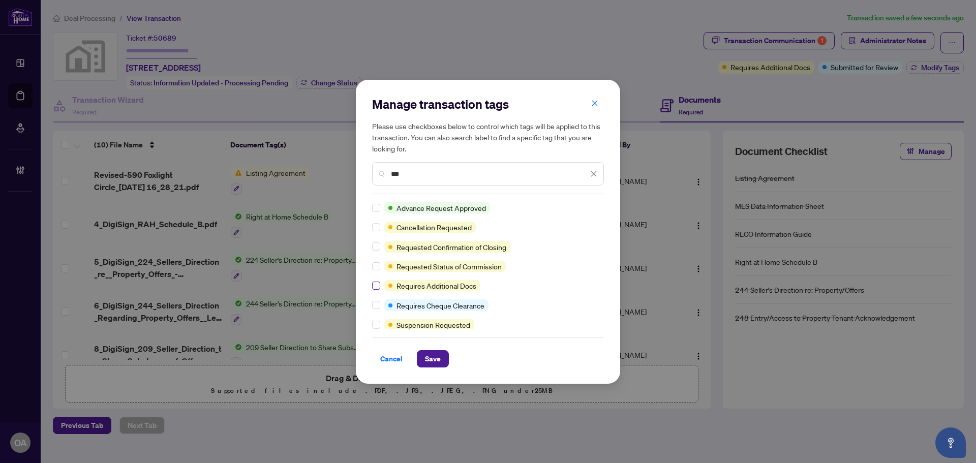
type input "***"
click at [429, 359] on span "Save" at bounding box center [433, 359] width 16 height 16
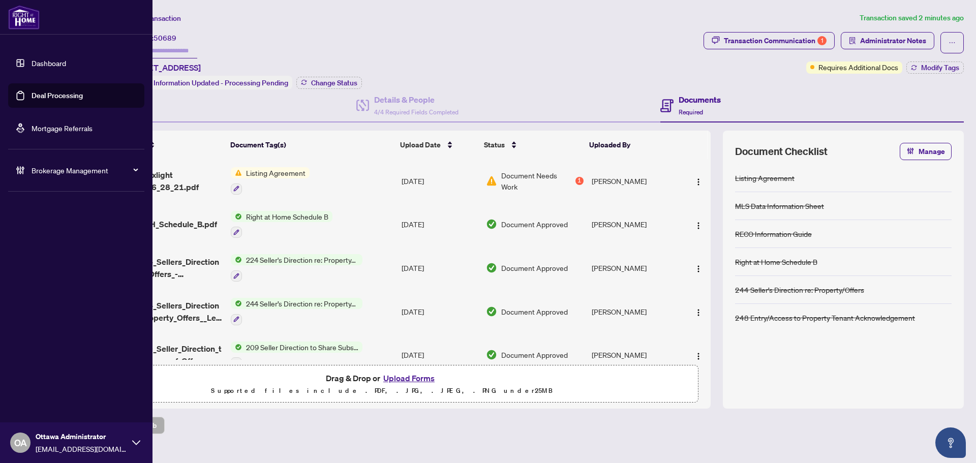
drag, startPoint x: 60, startPoint y: 94, endPoint x: 215, endPoint y: 166, distance: 171.1
click at [60, 94] on link "Deal Processing" at bounding box center [57, 95] width 51 height 9
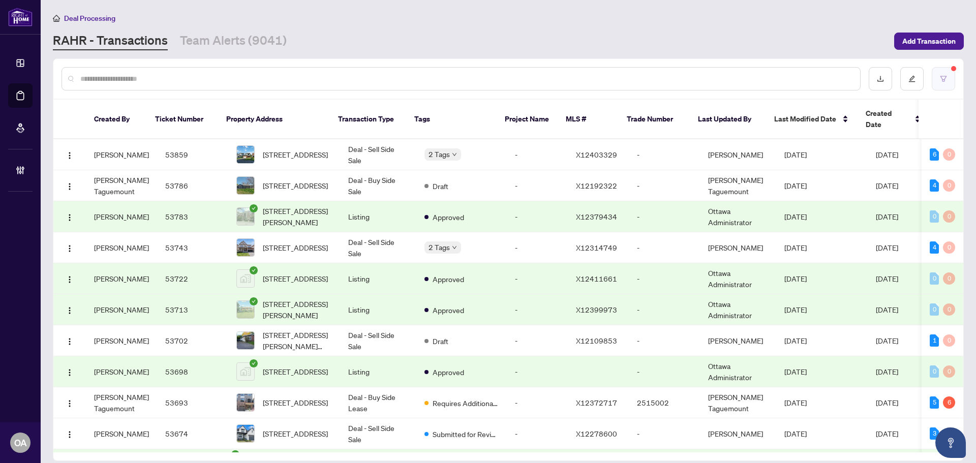
click at [948, 79] on button "button" at bounding box center [943, 78] width 23 height 23
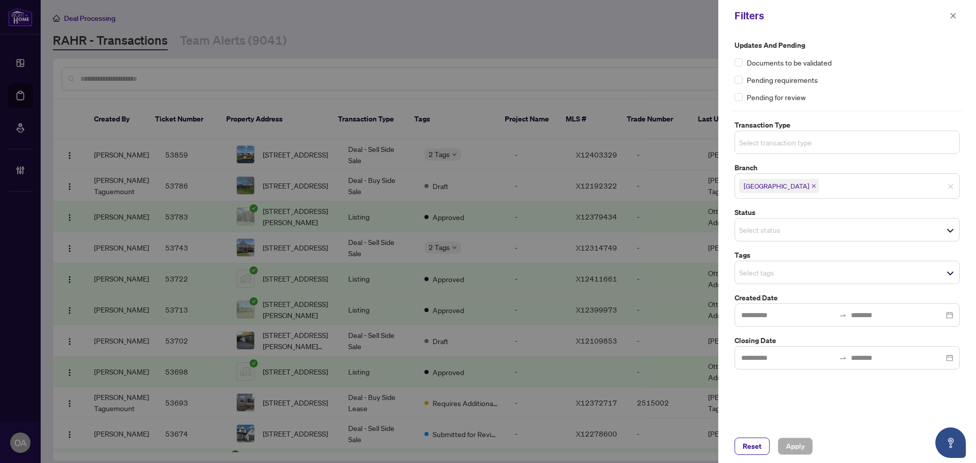
click at [756, 143] on input "search" at bounding box center [774, 142] width 71 height 12
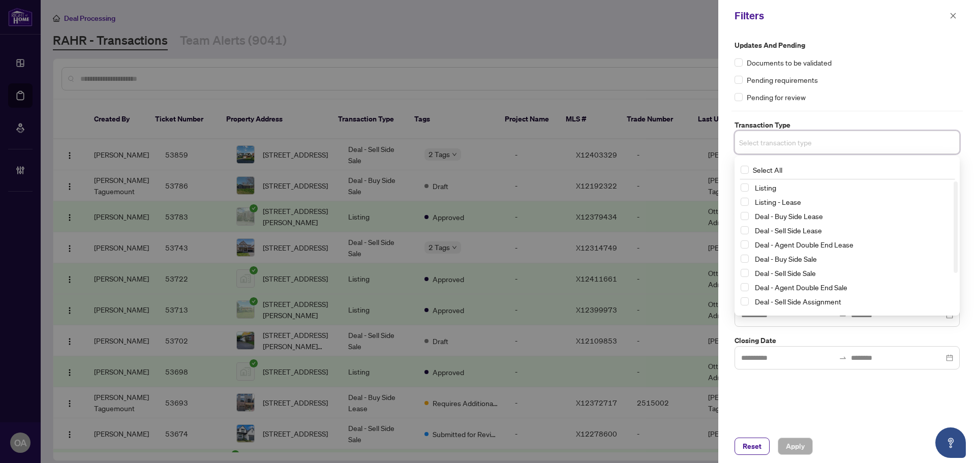
drag, startPoint x: 747, startPoint y: 184, endPoint x: 747, endPoint y: 192, distance: 8.1
click at [747, 192] on div "Listing" at bounding box center [847, 188] width 213 height 12
click at [746, 188] on span "Select Listing" at bounding box center [745, 188] width 8 height 8
click at [744, 209] on div "Listing - Lease" at bounding box center [847, 204] width 213 height 12
click at [741, 202] on span "Select Listing - Lease" at bounding box center [745, 204] width 8 height 8
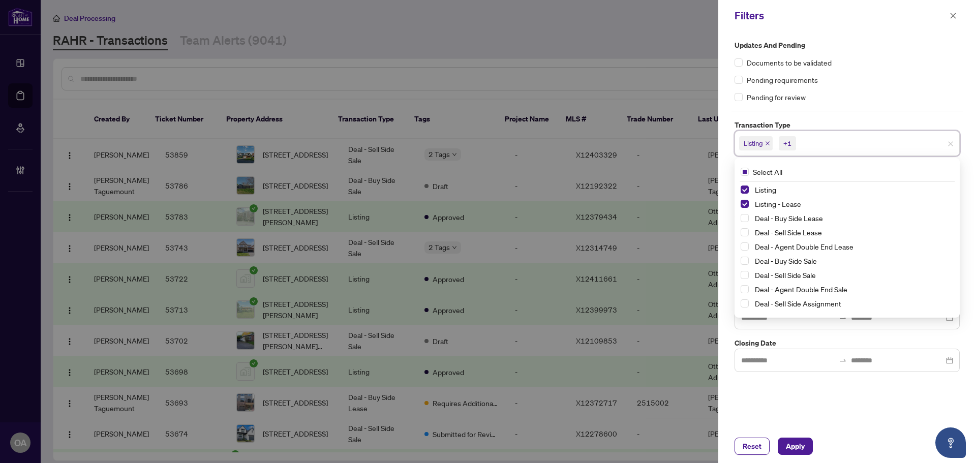
click at [860, 411] on div "Updates and Pending Documents to be validated Pending requirements Pending for …" at bounding box center [848, 231] width 258 height 398
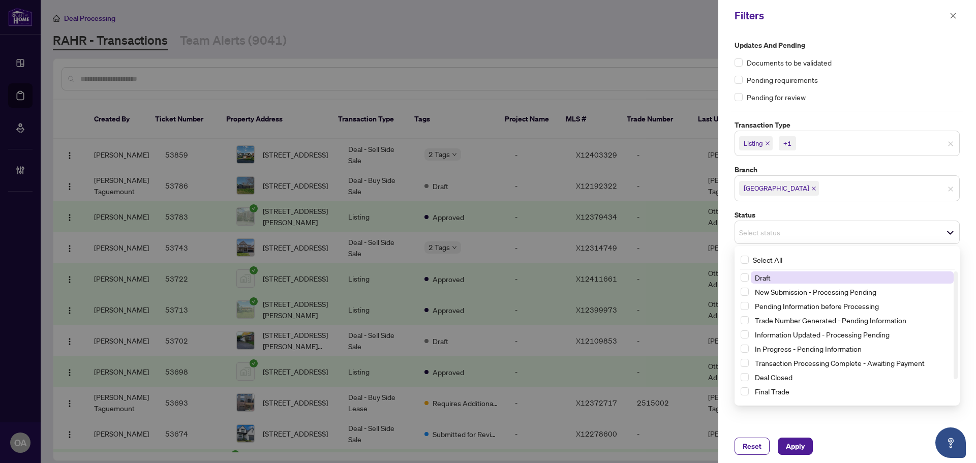
click at [761, 242] on div "Select status" at bounding box center [847, 232] width 225 height 23
click at [767, 281] on span "Draft" at bounding box center [763, 277] width 16 height 9
click at [788, 445] on span "Apply" at bounding box center [795, 446] width 19 height 16
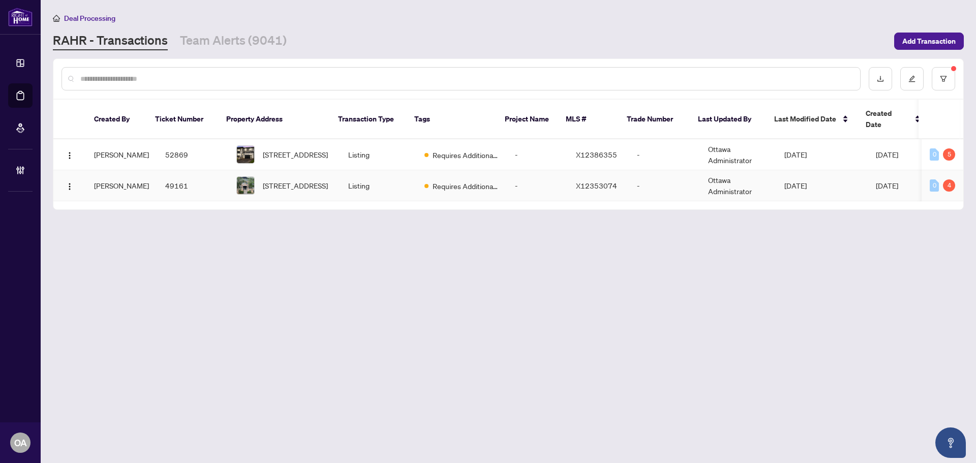
click at [296, 180] on span "[STREET_ADDRESS]" at bounding box center [295, 185] width 65 height 11
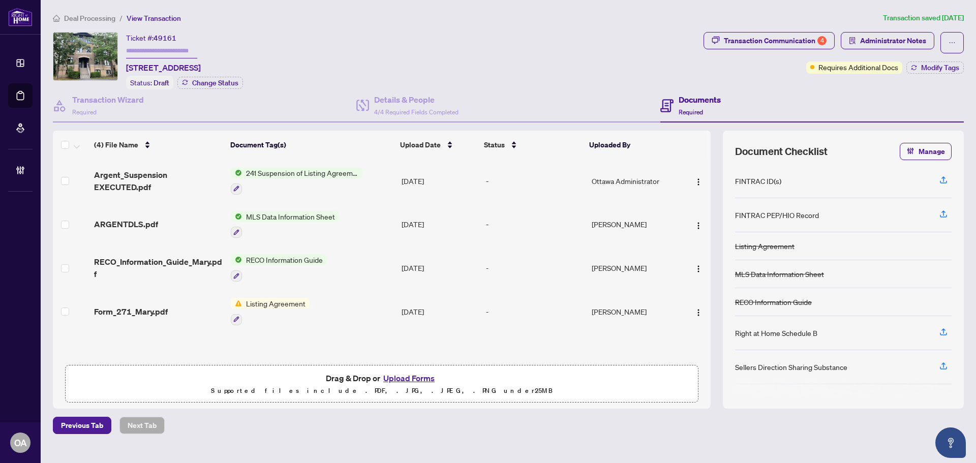
click at [140, 306] on span "Form_271_Mary.pdf" at bounding box center [131, 312] width 74 height 12
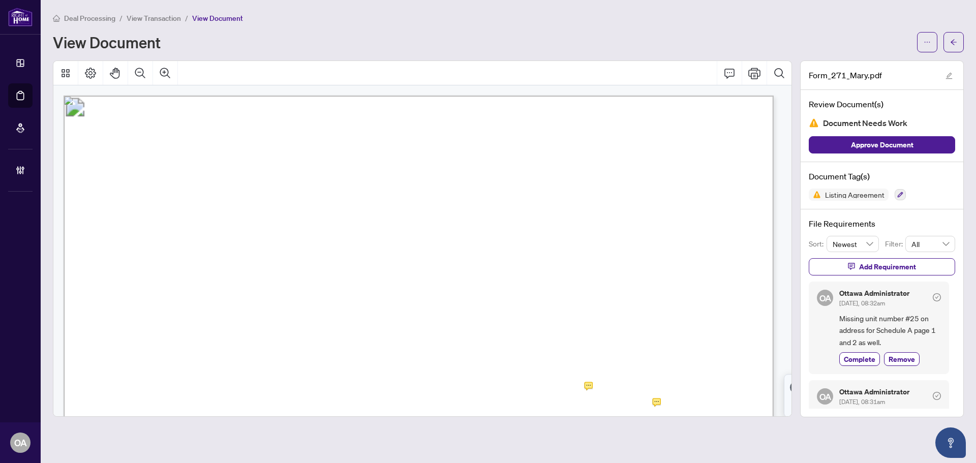
scroll to position [153, 0]
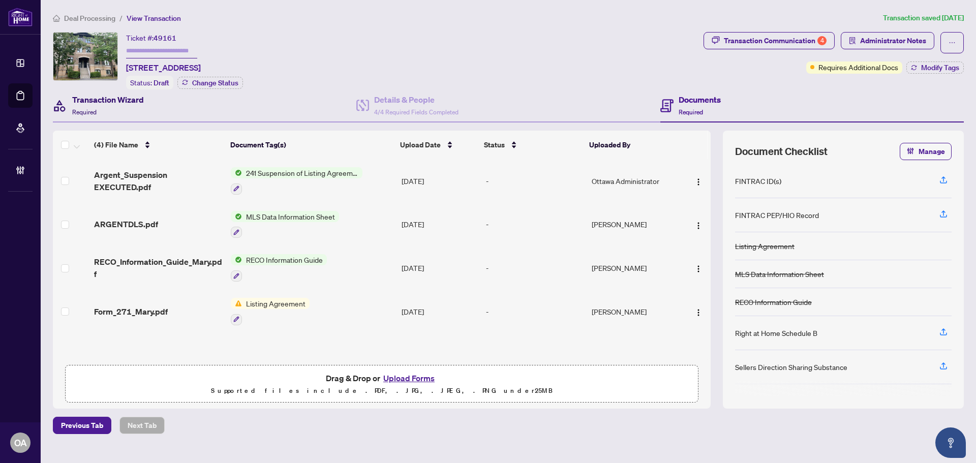
click at [97, 101] on h4 "Transaction Wizard" at bounding box center [108, 100] width 72 height 12
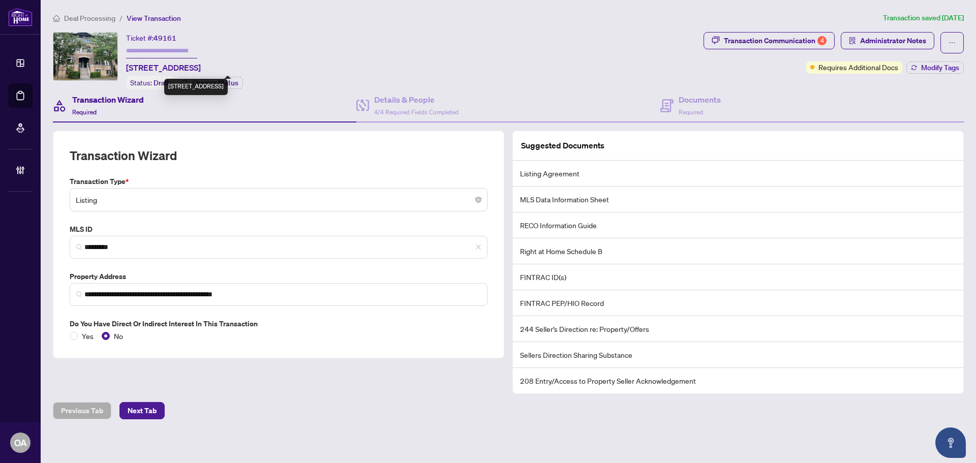
drag, startPoint x: 124, startPoint y: 66, endPoint x: 332, endPoint y: 70, distance: 207.5
click at [332, 70] on div "Ticket #: 49161 [STREET_ADDRESS] Status: Draft Change Status" at bounding box center [376, 60] width 647 height 57
copy span "[STREET_ADDRESS]"
click at [400, 106] on div "Details & People 4/4 Required Fields Completed" at bounding box center [416, 106] width 84 height 24
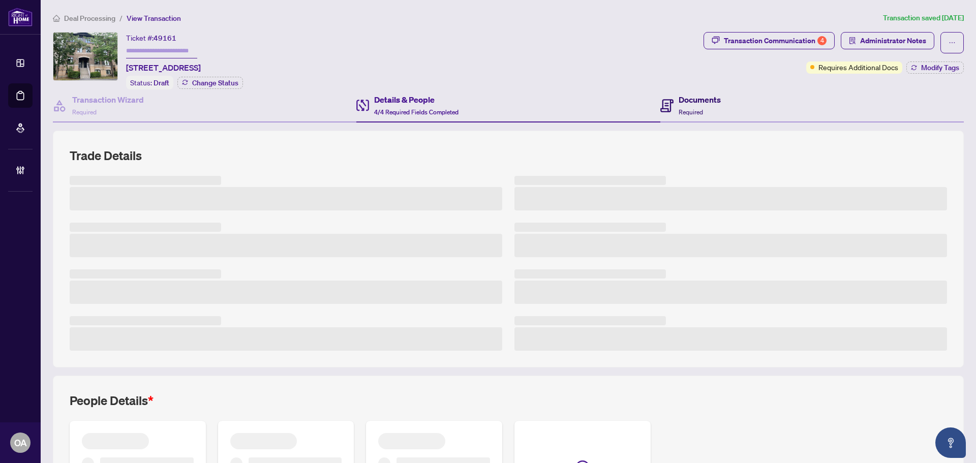
click at [695, 104] on h4 "Documents" at bounding box center [700, 100] width 42 height 12
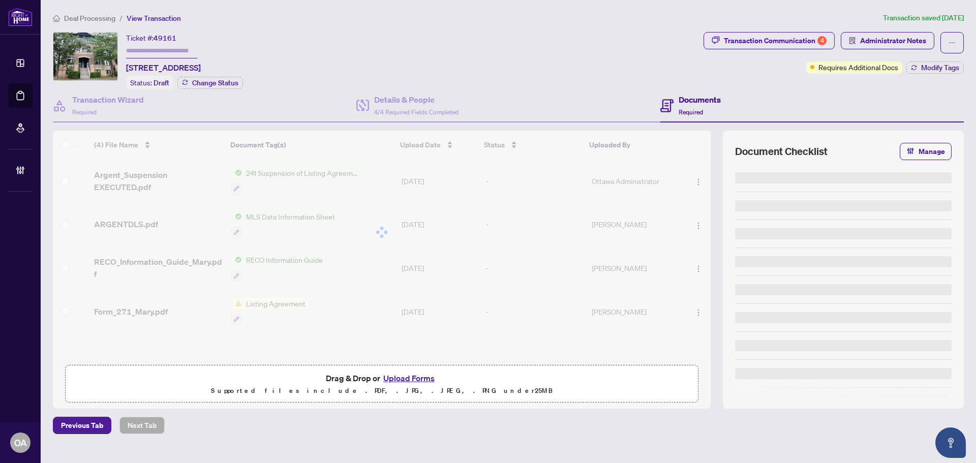
click at [127, 182] on div at bounding box center [382, 232] width 658 height 203
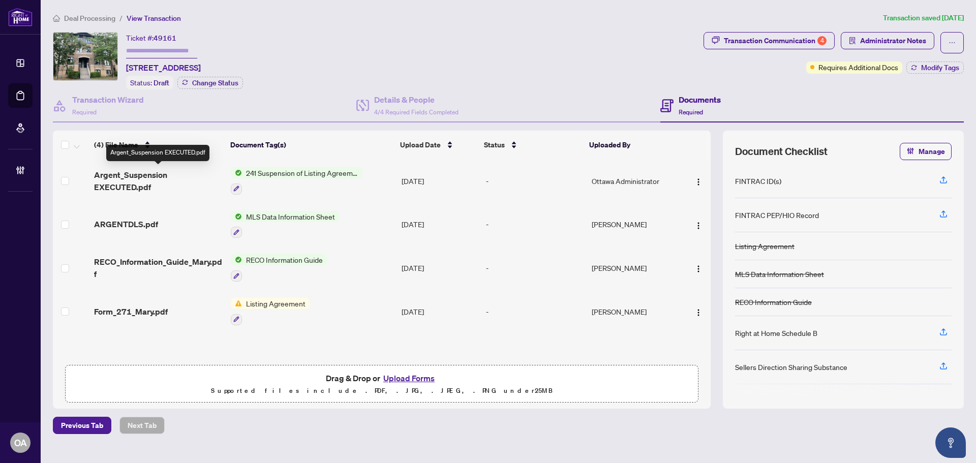
click at [133, 172] on span "Argent_Suspension EXECUTED.pdf" at bounding box center [158, 181] width 129 height 24
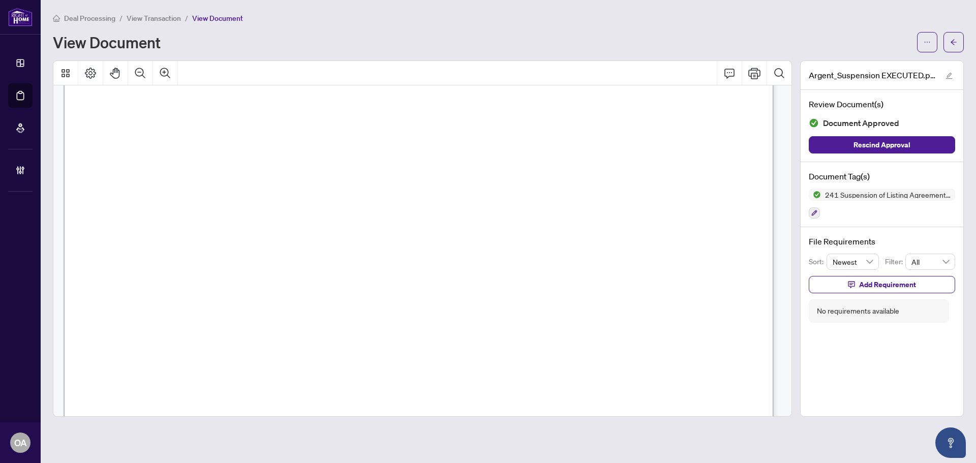
scroll to position [102, 0]
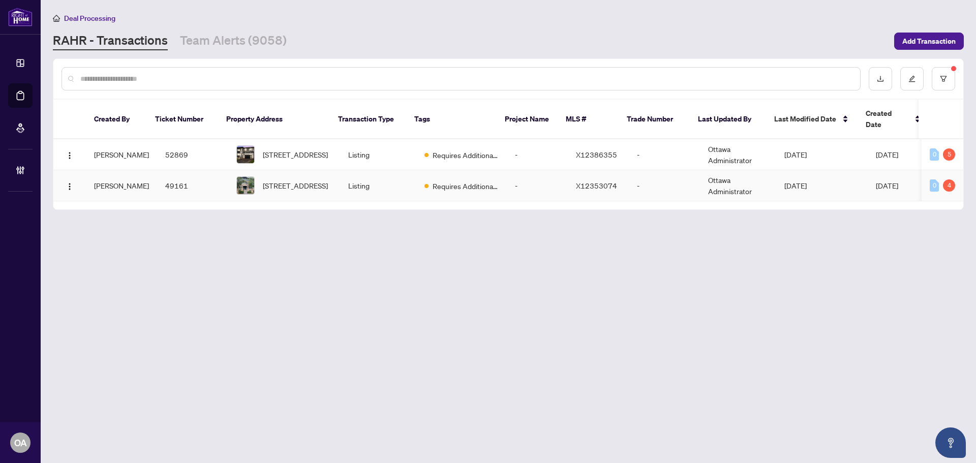
click at [295, 180] on span "[STREET_ADDRESS]" at bounding box center [295, 185] width 65 height 11
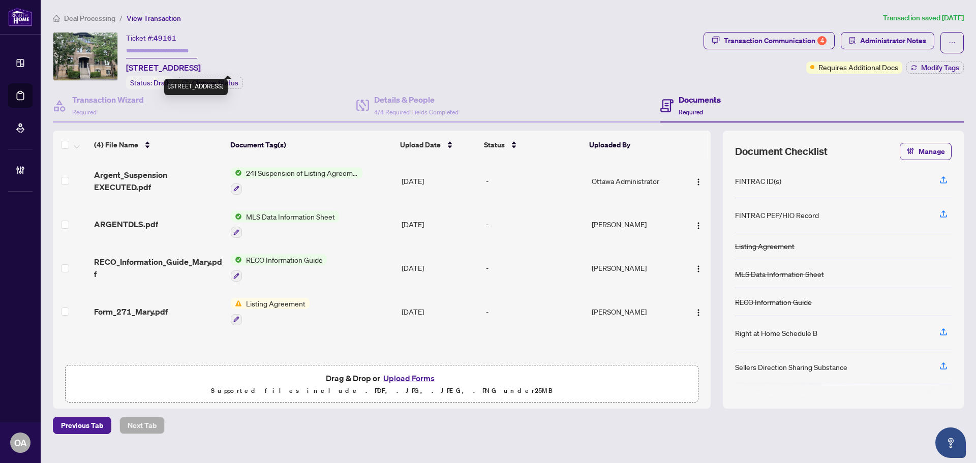
click at [206, 82] on div "[STREET_ADDRESS]" at bounding box center [196, 87] width 64 height 16
click at [226, 77] on button "Change Status" at bounding box center [210, 83] width 66 height 12
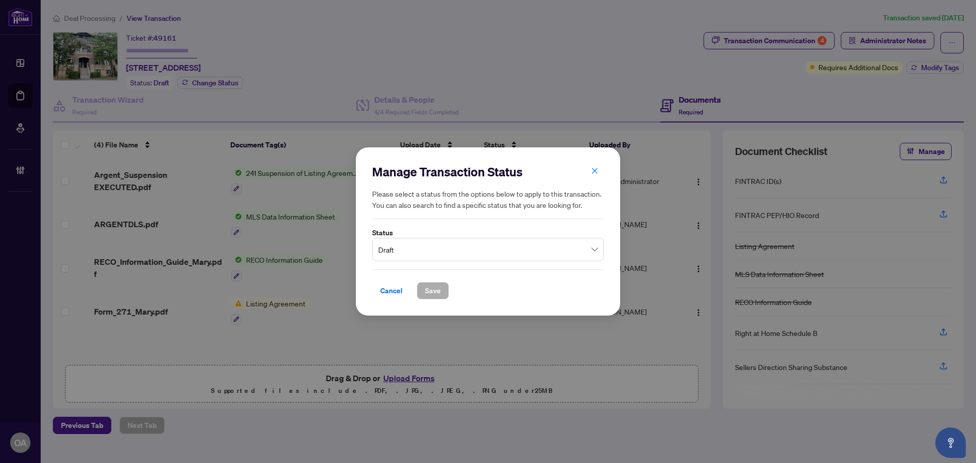
click at [404, 248] on span "Draft" at bounding box center [488, 249] width 220 height 19
drag, startPoint x: 593, startPoint y: 165, endPoint x: 545, endPoint y: 157, distance: 48.4
click at [593, 165] on span "button" at bounding box center [594, 171] width 7 height 16
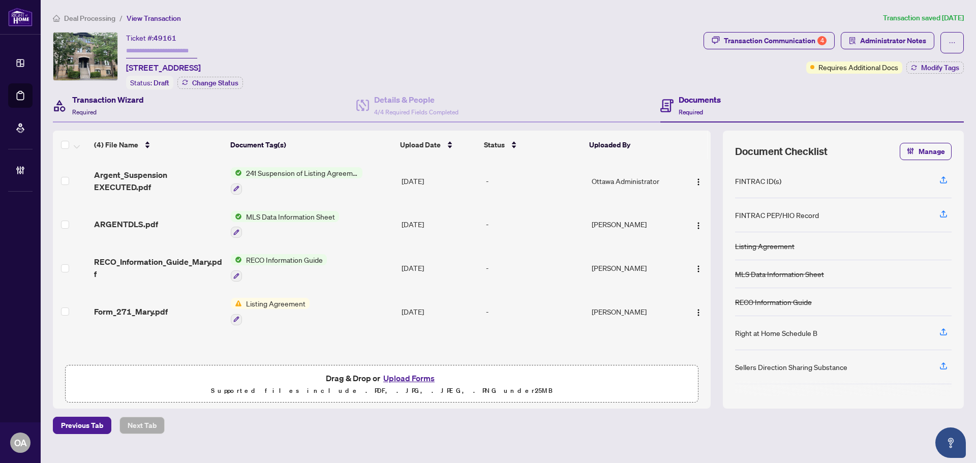
click at [107, 96] on h4 "Transaction Wizard" at bounding box center [108, 100] width 72 height 12
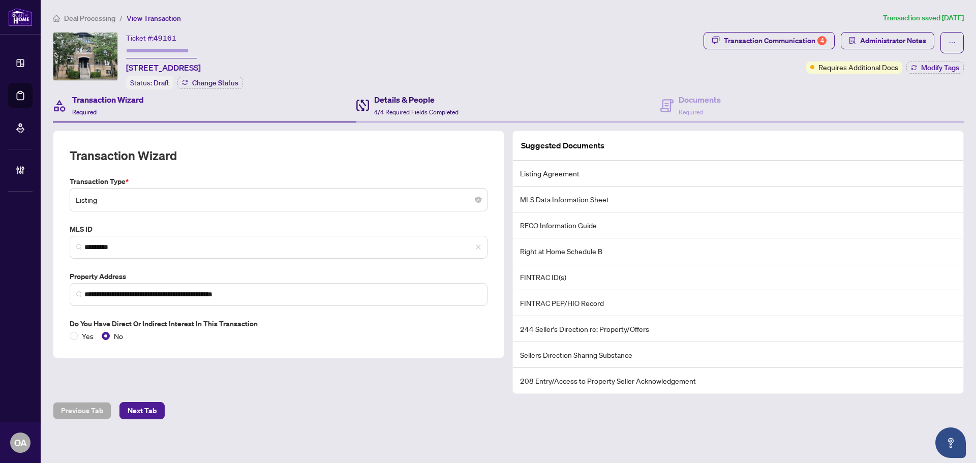
click at [414, 98] on h4 "Details & People" at bounding box center [416, 100] width 84 height 12
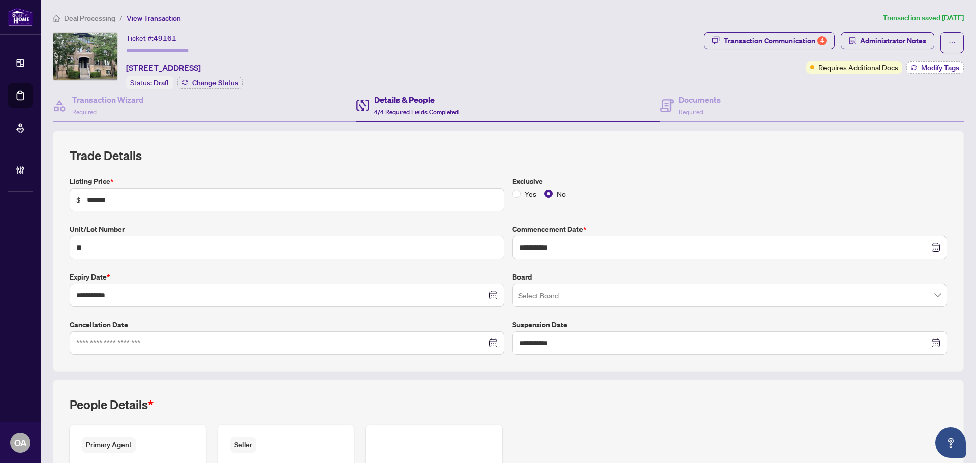
click at [921, 64] on span "Modify Tags" at bounding box center [940, 67] width 38 height 7
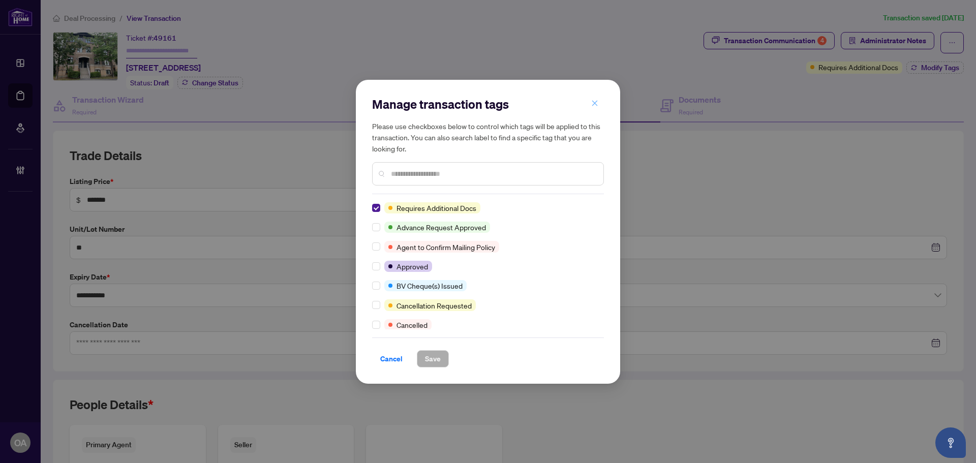
click at [592, 101] on icon "close" at bounding box center [594, 103] width 7 height 7
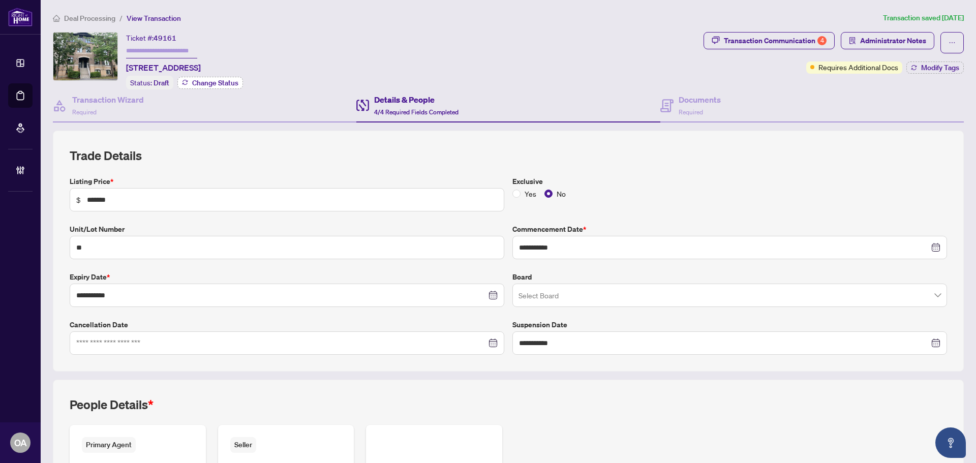
click at [220, 83] on span "Change Status" at bounding box center [215, 82] width 46 height 7
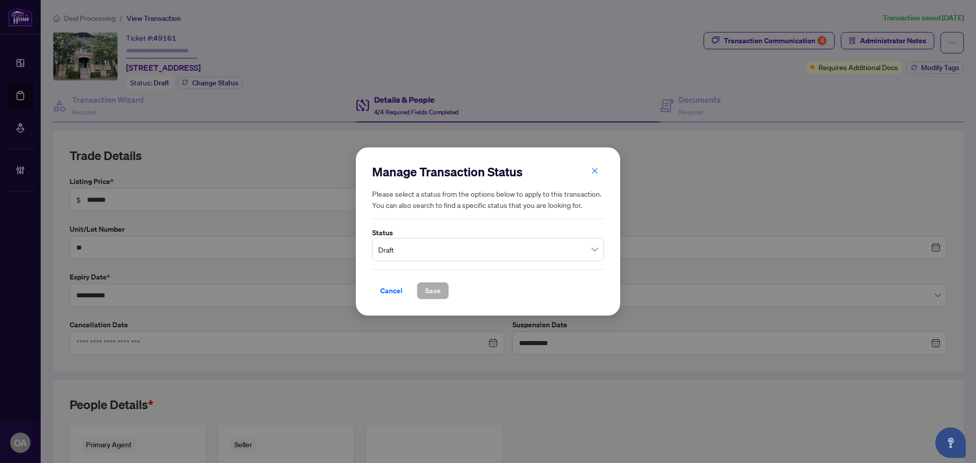
click at [416, 244] on span "Draft" at bounding box center [488, 249] width 220 height 19
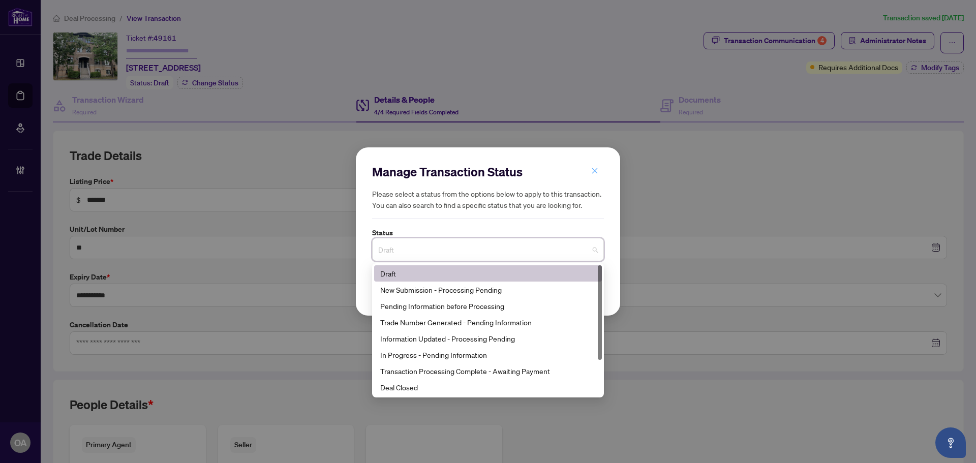
click at [597, 169] on icon "close" at bounding box center [594, 170] width 7 height 7
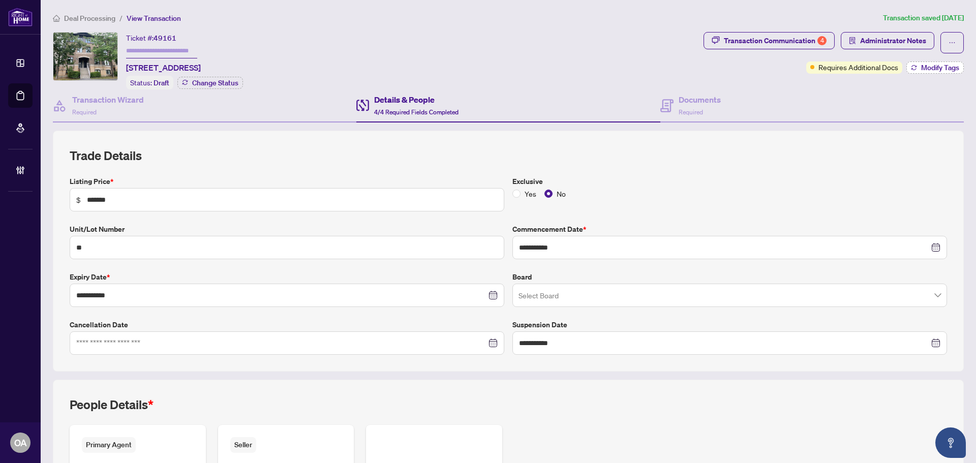
click at [941, 64] on span "Modify Tags" at bounding box center [940, 67] width 38 height 7
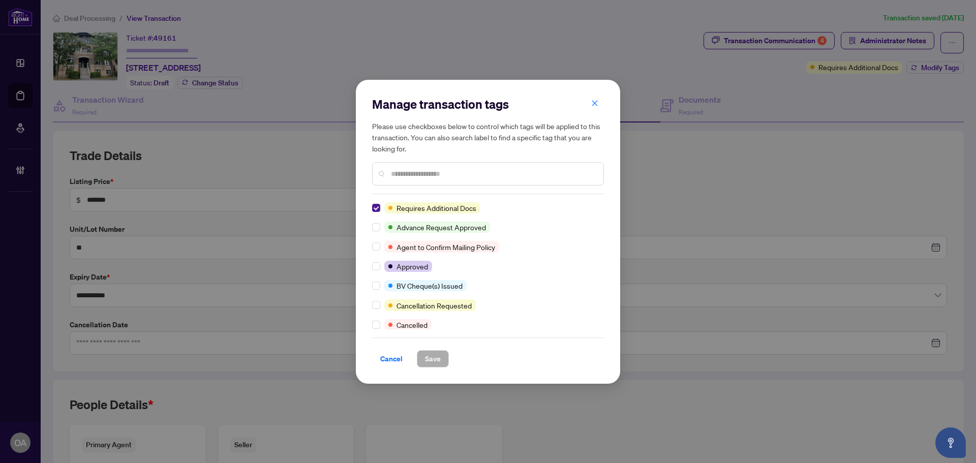
click at [486, 170] on input "text" at bounding box center [493, 173] width 204 height 11
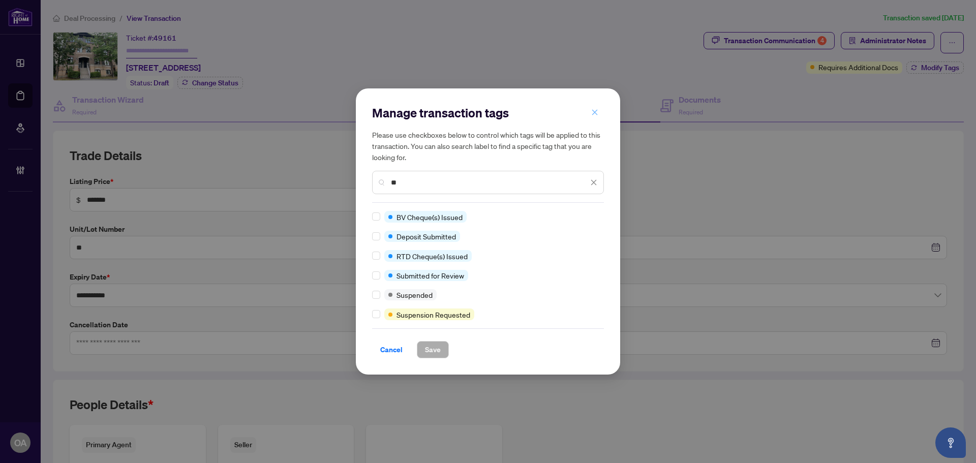
type input "**"
click at [597, 113] on icon "close" at bounding box center [594, 112] width 7 height 7
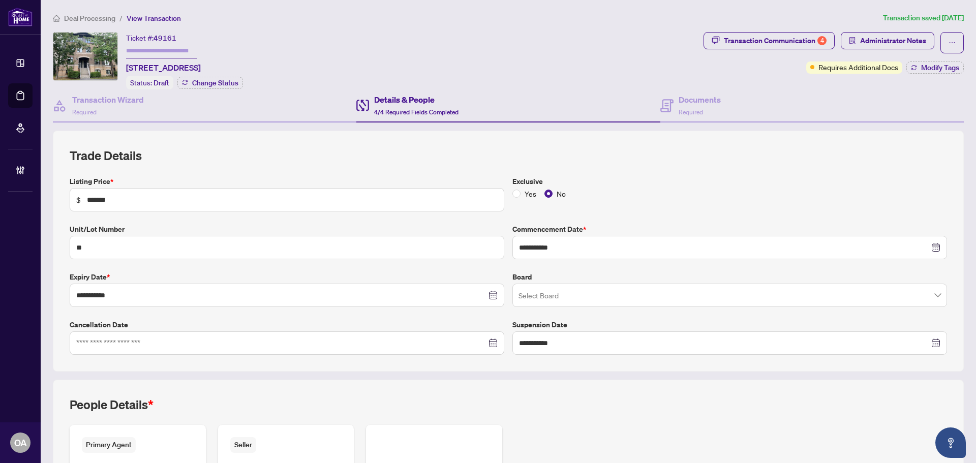
click at [405, 96] on h4 "Details & People" at bounding box center [416, 100] width 84 height 12
click at [688, 94] on h4 "Documents" at bounding box center [700, 100] width 42 height 12
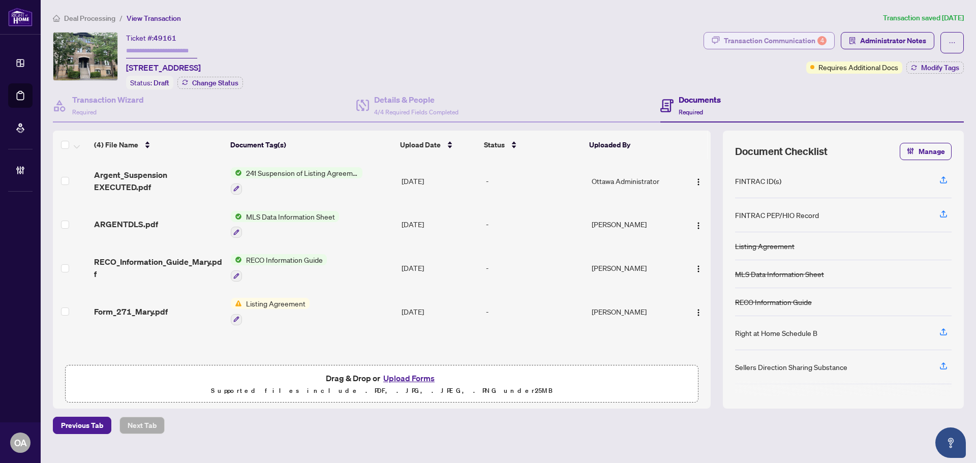
click at [807, 42] on div "Transaction Communication 4" at bounding box center [775, 41] width 103 height 16
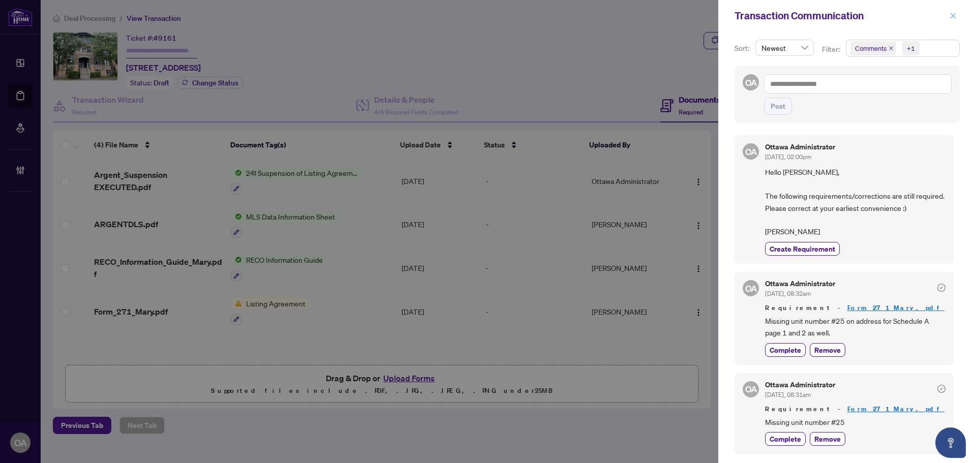
click at [948, 11] on button "button" at bounding box center [953, 16] width 13 height 12
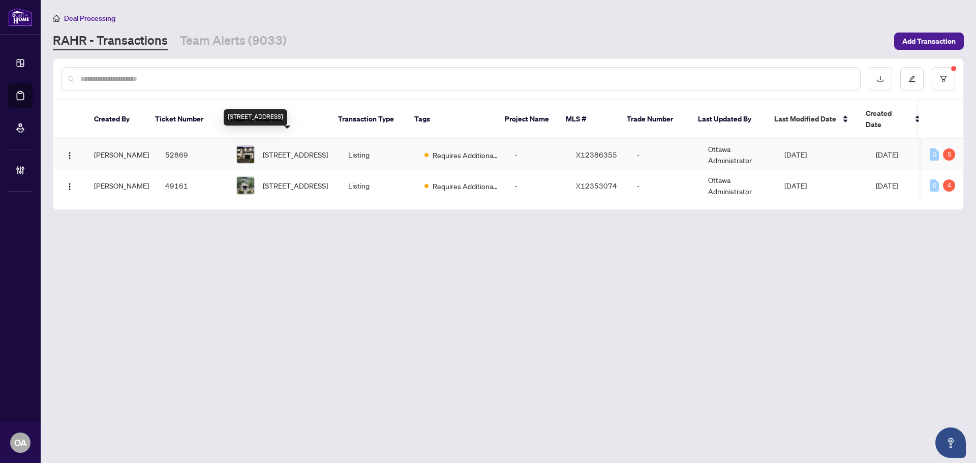
click at [289, 149] on span "[STREET_ADDRESS]" at bounding box center [295, 154] width 65 height 11
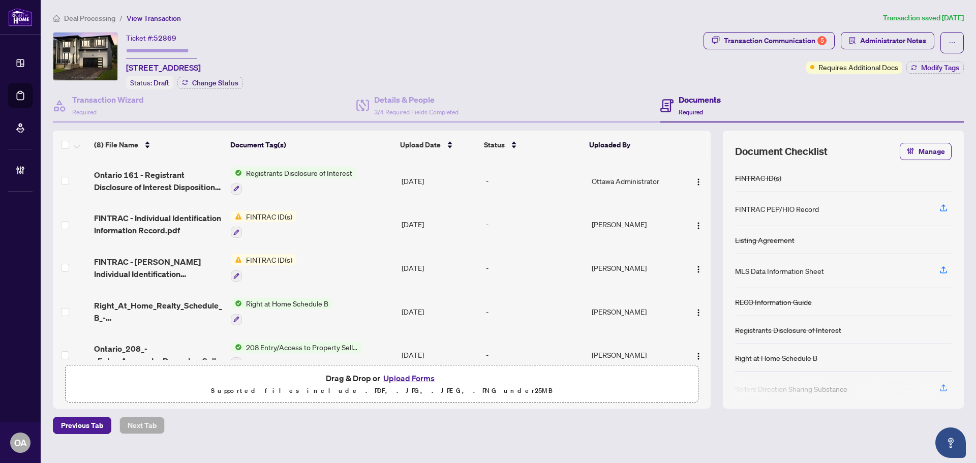
scroll to position [150, 0]
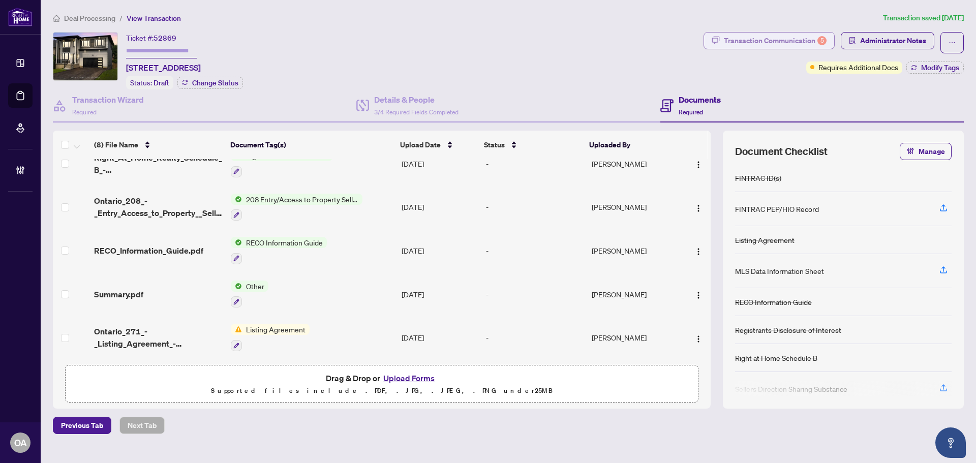
click at [763, 36] on div "Transaction Communication 5" at bounding box center [775, 41] width 103 height 16
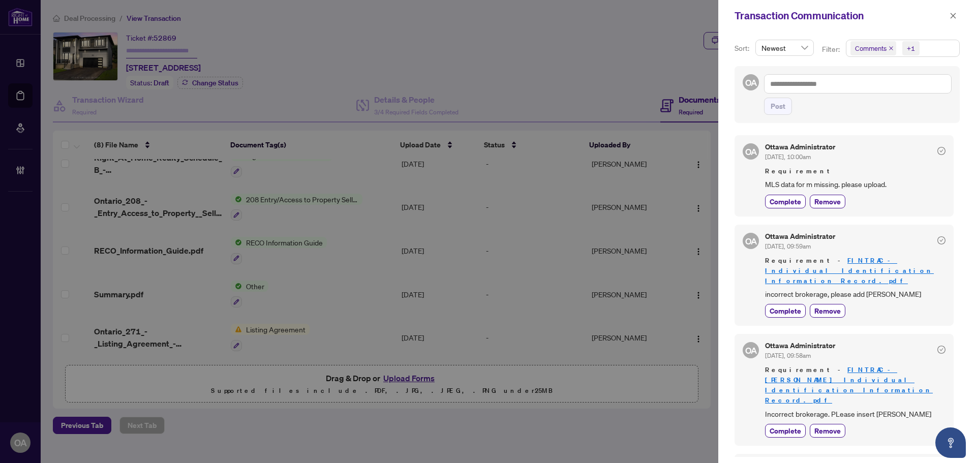
drag, startPoint x: 953, startPoint y: 17, endPoint x: 903, endPoint y: 18, distance: 49.3
click at [953, 17] on icon "close" at bounding box center [954, 16] width 6 height 6
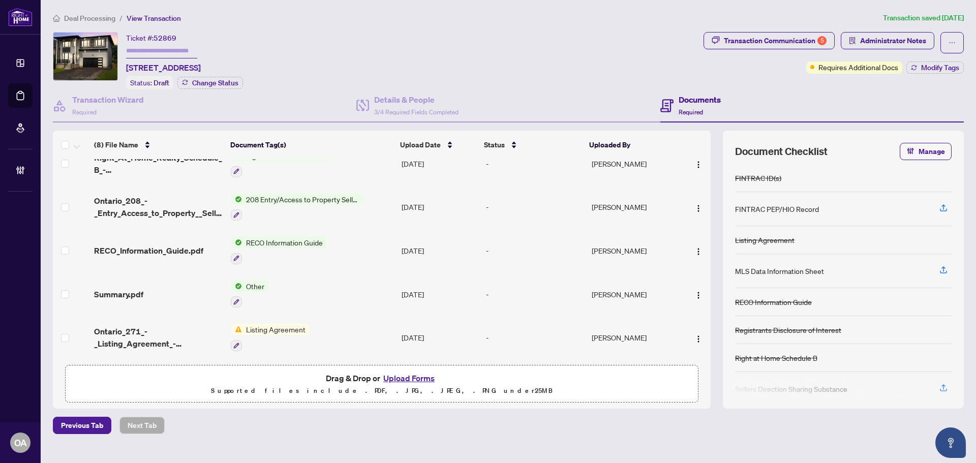
drag, startPoint x: 126, startPoint y: 65, endPoint x: 317, endPoint y: 67, distance: 191.7
click at [317, 67] on div "Ticket #: 52869 [STREET_ADDRESS] Status: Draft Change Status" at bounding box center [376, 60] width 647 height 57
copy span "[STREET_ADDRESS]"
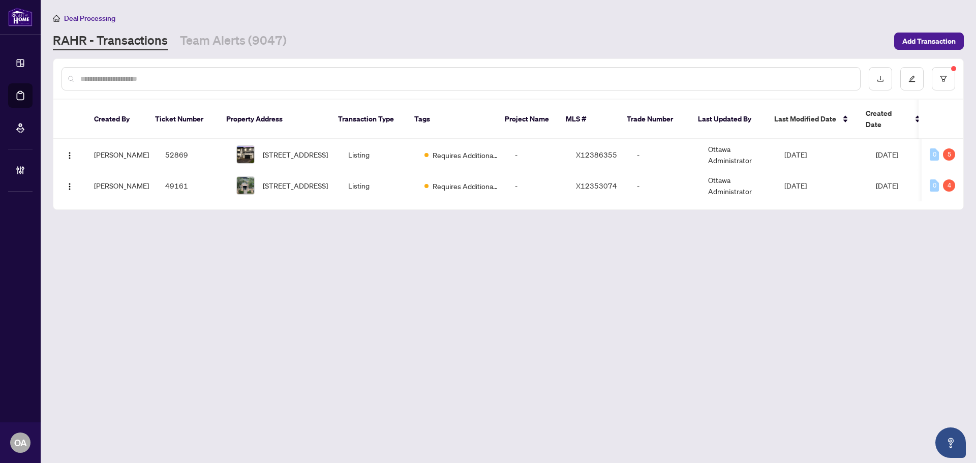
click at [373, 74] on input "text" at bounding box center [466, 78] width 772 height 11
click at [949, 80] on button "button" at bounding box center [943, 78] width 23 height 23
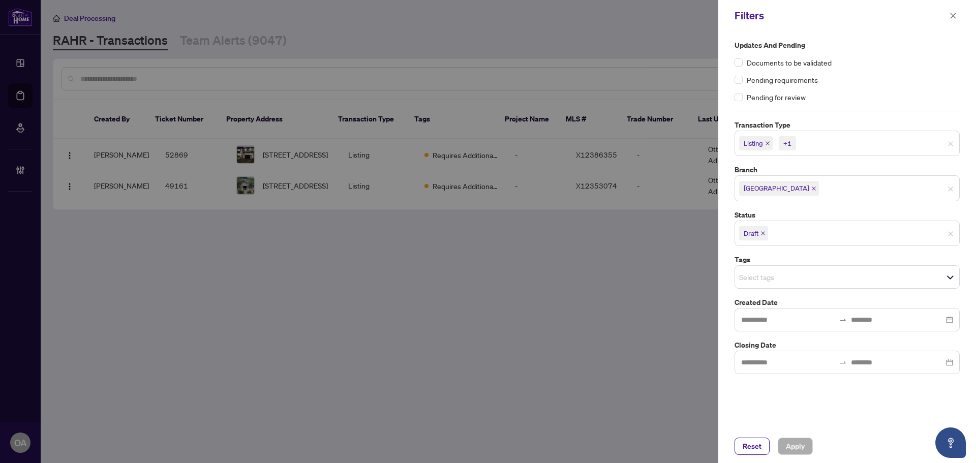
click at [763, 234] on icon "close" at bounding box center [763, 233] width 5 height 5
click at [809, 444] on button "Apply" at bounding box center [795, 446] width 35 height 17
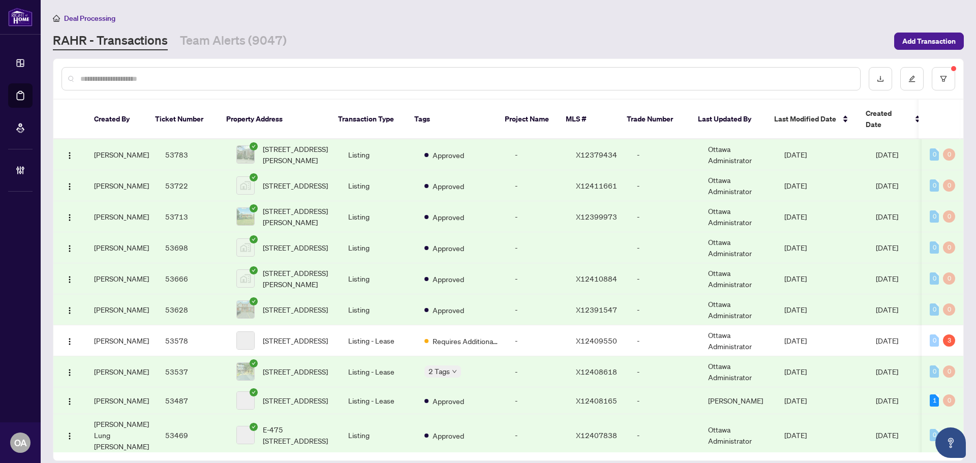
click at [378, 77] on input "text" at bounding box center [466, 78] width 772 height 11
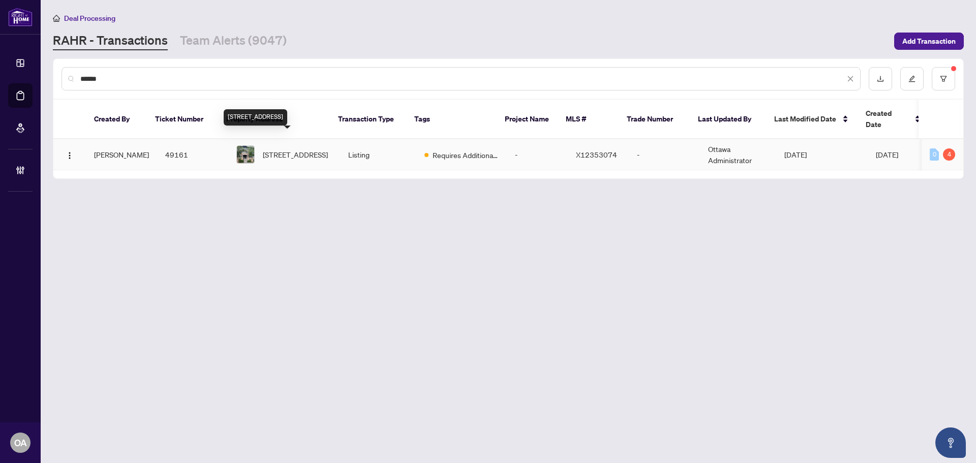
type input "******"
click at [278, 149] on span "[STREET_ADDRESS]" at bounding box center [295, 154] width 65 height 11
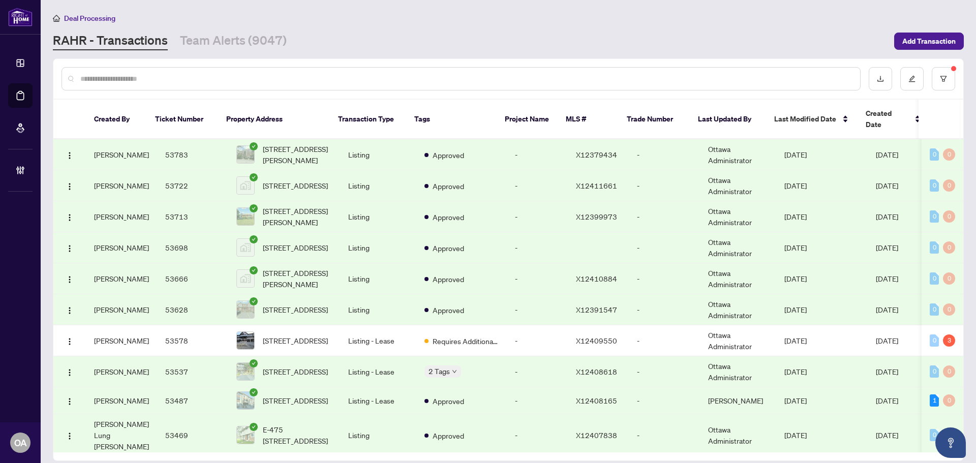
click at [239, 80] on input "text" at bounding box center [466, 78] width 772 height 11
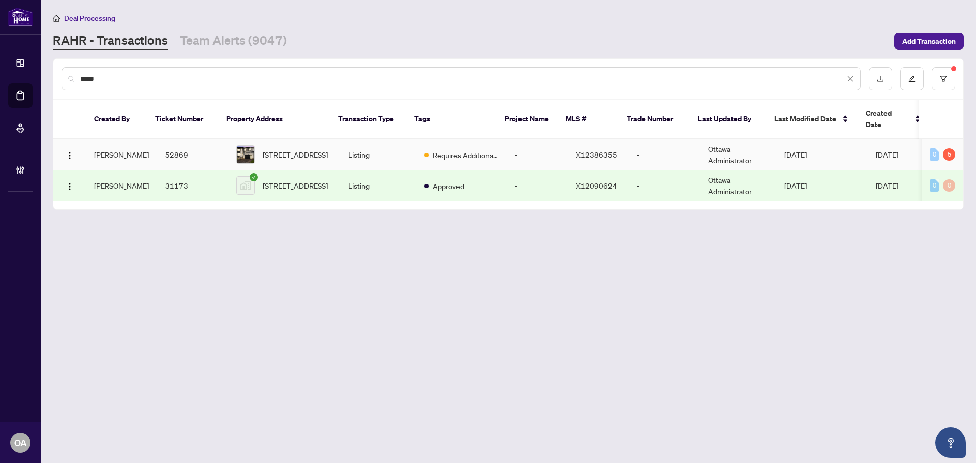
type input "*****"
click at [284, 149] on span "[STREET_ADDRESS]" at bounding box center [295, 154] width 65 height 11
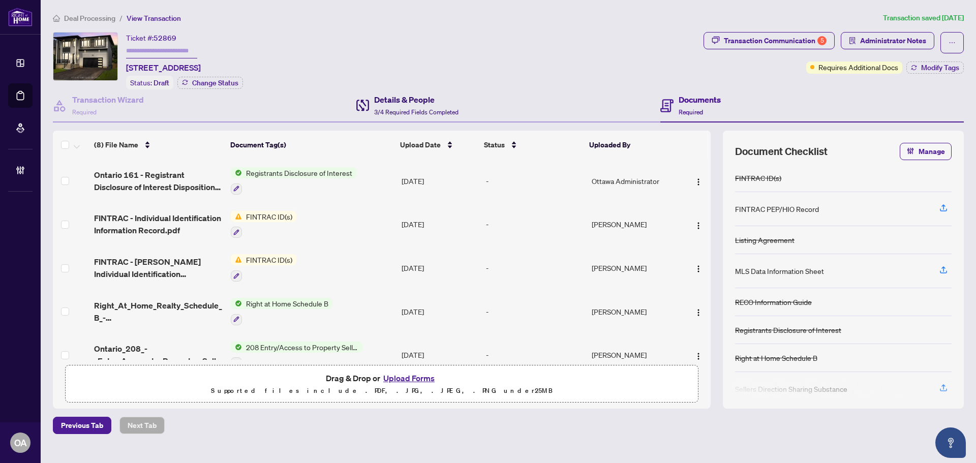
click at [398, 97] on h4 "Details & People" at bounding box center [416, 100] width 84 height 12
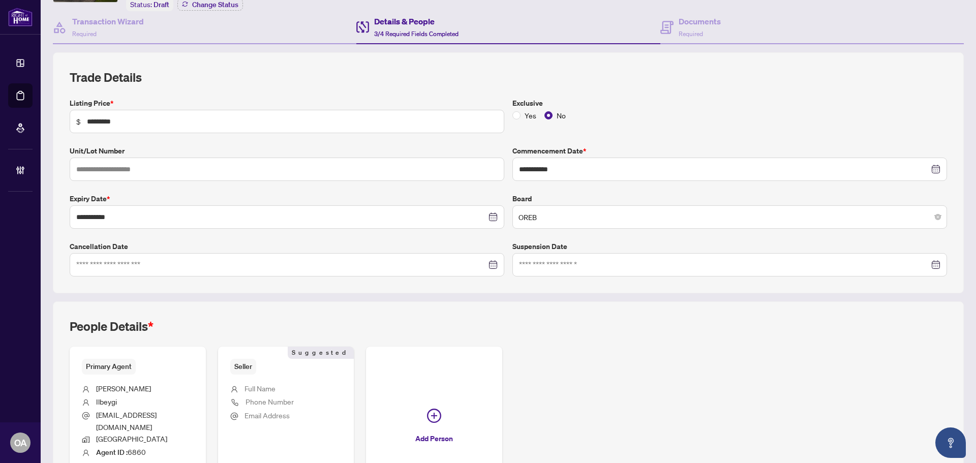
scroll to position [166, 0]
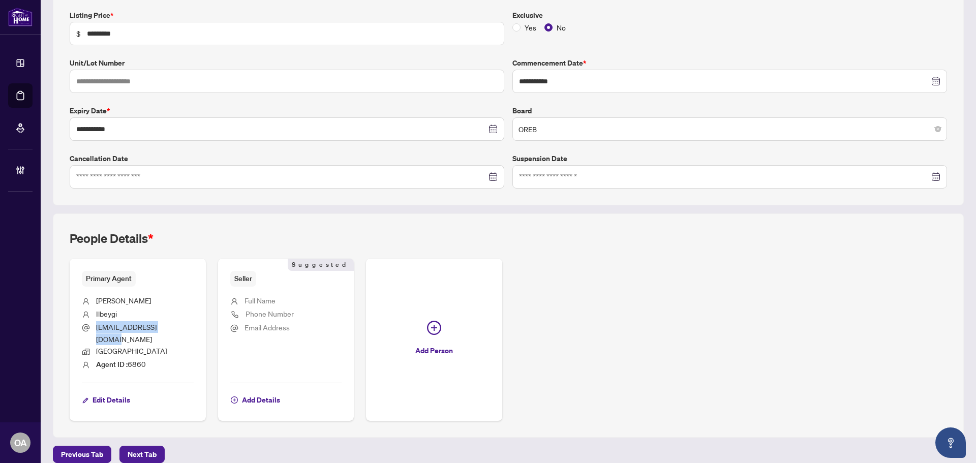
drag, startPoint x: 184, startPoint y: 329, endPoint x: 91, endPoint y: 325, distance: 92.6
click at [91, 325] on li "[EMAIL_ADDRESS][DOMAIN_NAME]" at bounding box center [138, 333] width 112 height 24
drag, startPoint x: 152, startPoint y: 333, endPoint x: 156, endPoint y: 328, distance: 6.9
click at [152, 345] on li "[GEOGRAPHIC_DATA]" at bounding box center [138, 351] width 112 height 13
click at [157, 327] on span "[EMAIL_ADDRESS][DOMAIN_NAME]" at bounding box center [126, 332] width 61 height 21
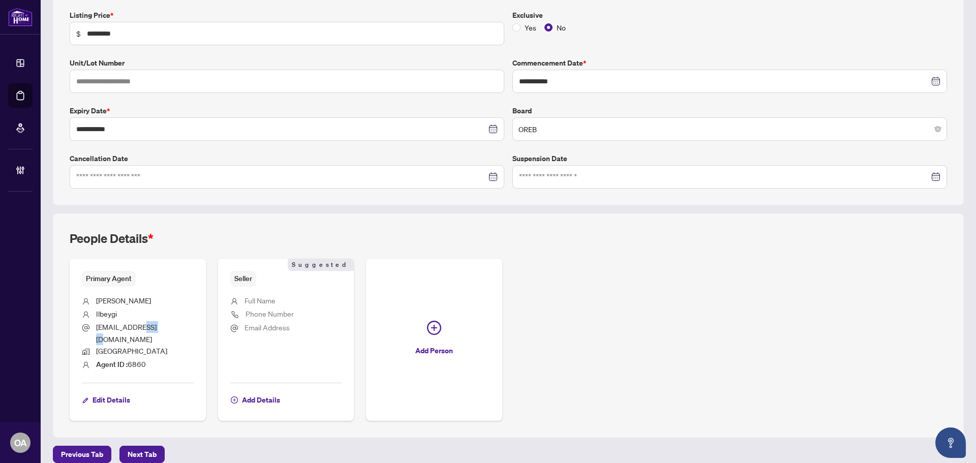
click at [157, 327] on span "[EMAIL_ADDRESS][DOMAIN_NAME]" at bounding box center [126, 332] width 61 height 21
copy ul "[EMAIL_ADDRESS][DOMAIN_NAME]"
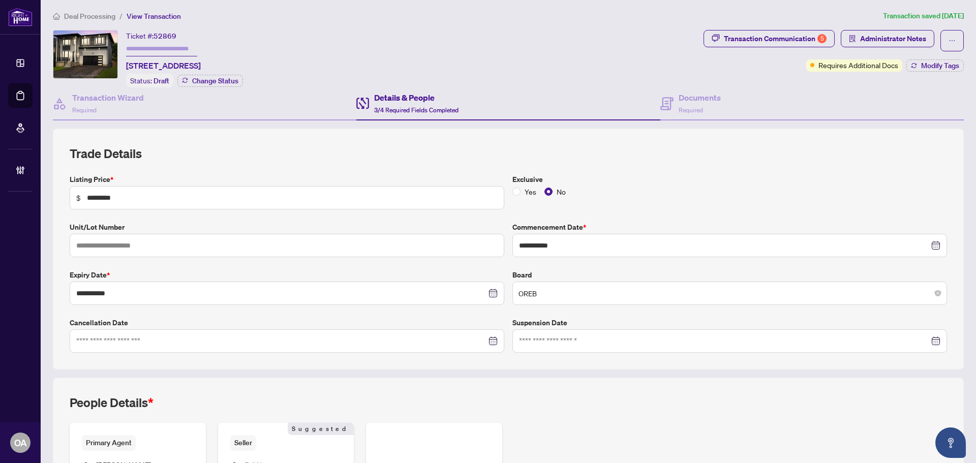
scroll to position [0, 0]
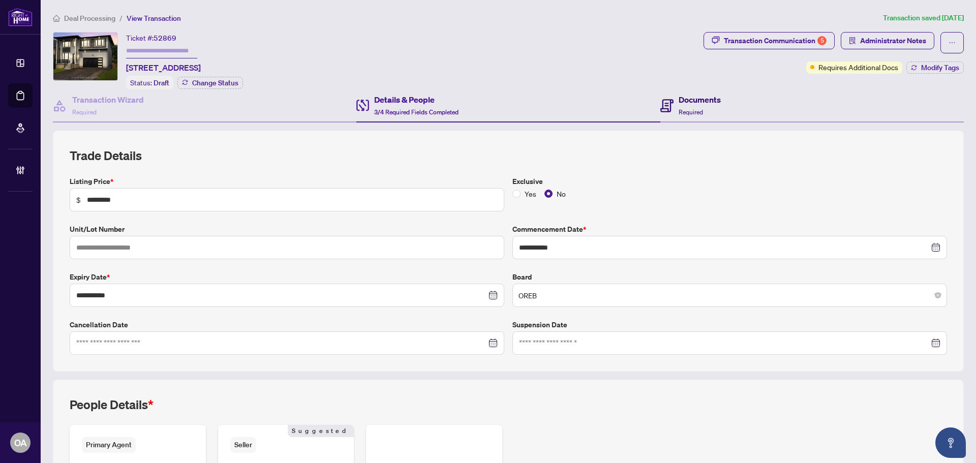
drag, startPoint x: 688, startPoint y: 100, endPoint x: 692, endPoint y: 96, distance: 6.1
click at [688, 100] on h4 "Documents" at bounding box center [700, 100] width 42 height 12
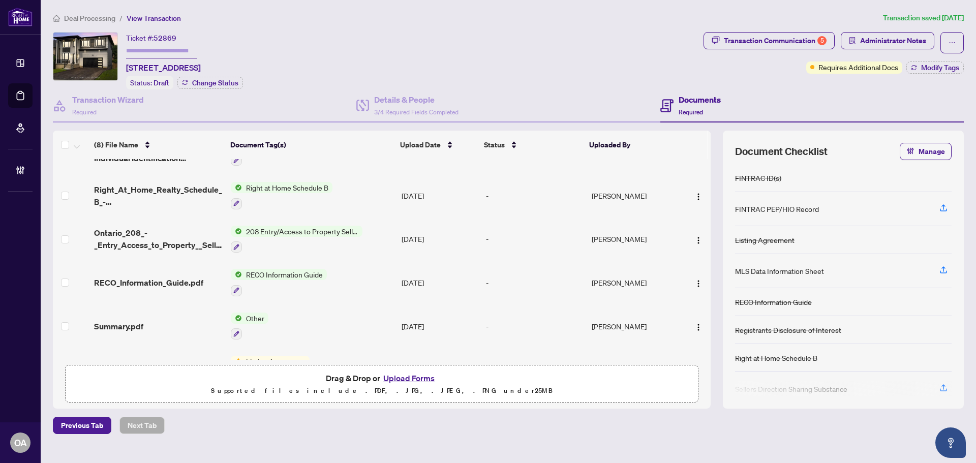
scroll to position [48, 0]
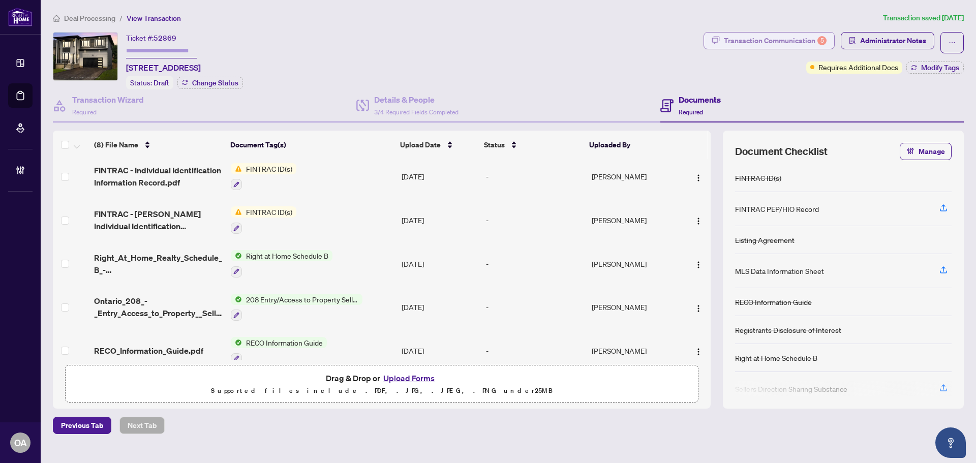
click at [762, 41] on div "Transaction Communication 5" at bounding box center [775, 41] width 103 height 16
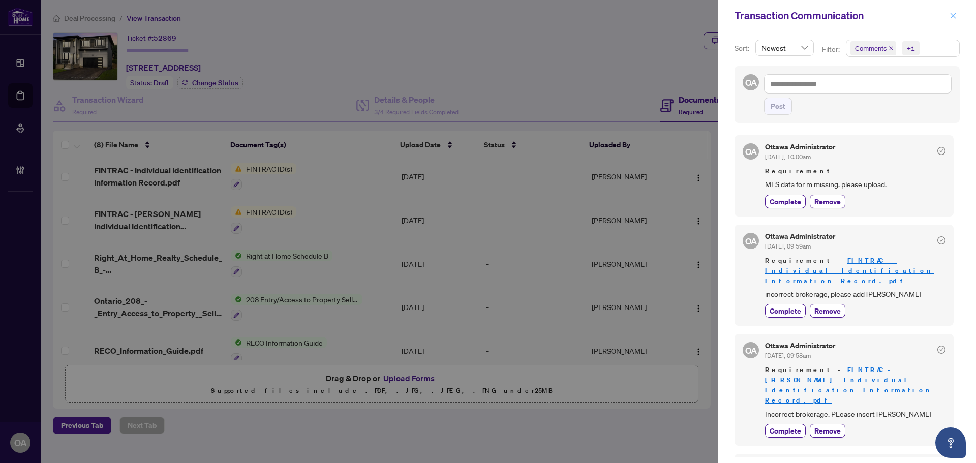
click at [951, 13] on icon "close" at bounding box center [953, 15] width 7 height 7
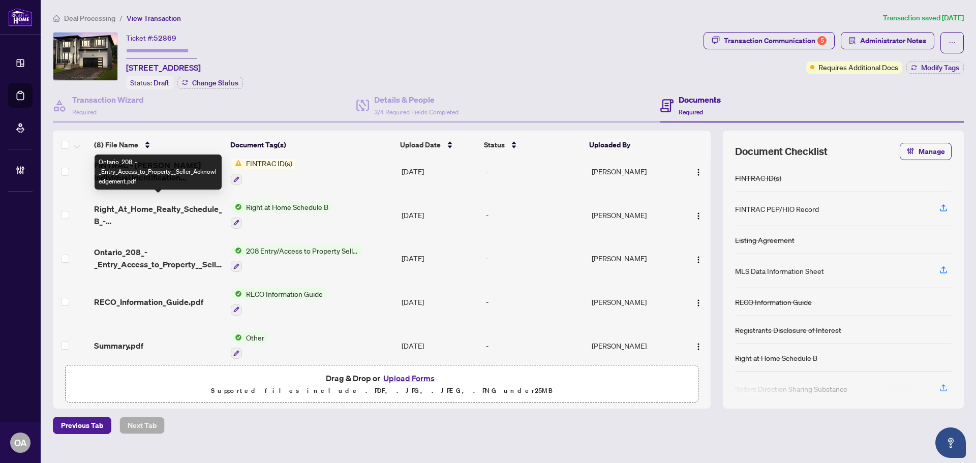
scroll to position [150, 0]
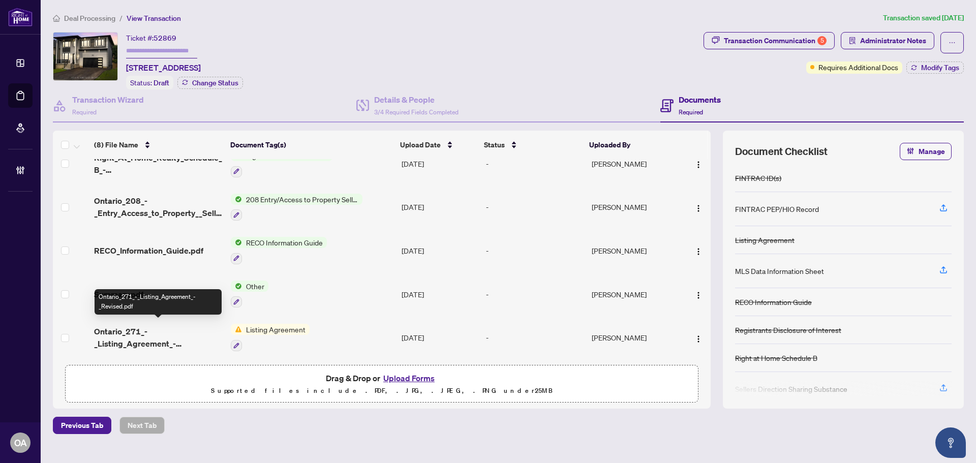
click at [155, 326] on span "Ontario_271_-_Listing_Agreement_-_Revised.pdf" at bounding box center [158, 337] width 129 height 24
